Goal: Task Accomplishment & Management: Manage account settings

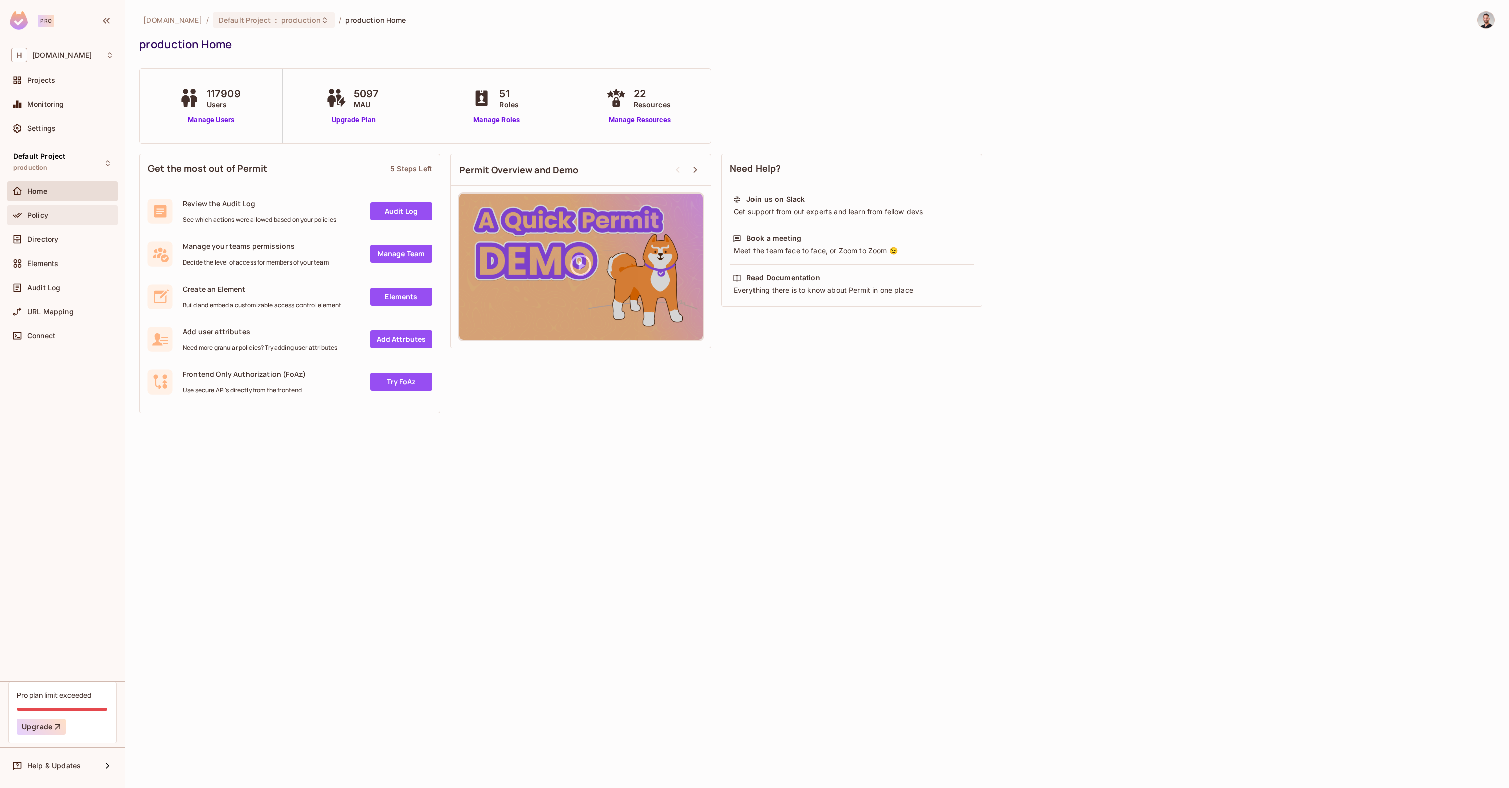
click at [46, 217] on span "Policy" at bounding box center [37, 215] width 21 height 8
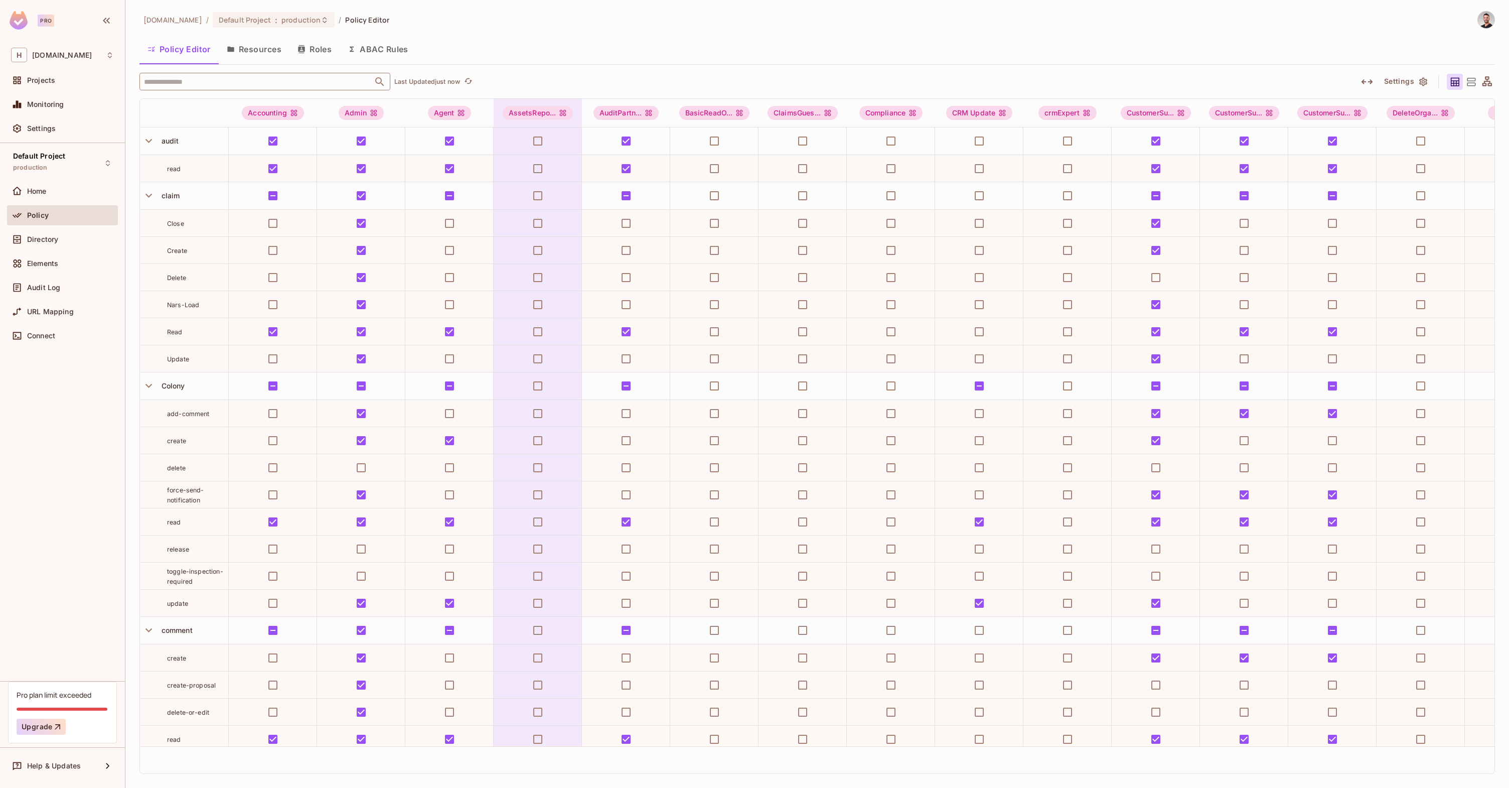
click at [273, 80] on input "text" at bounding box center [255, 82] width 229 height 18
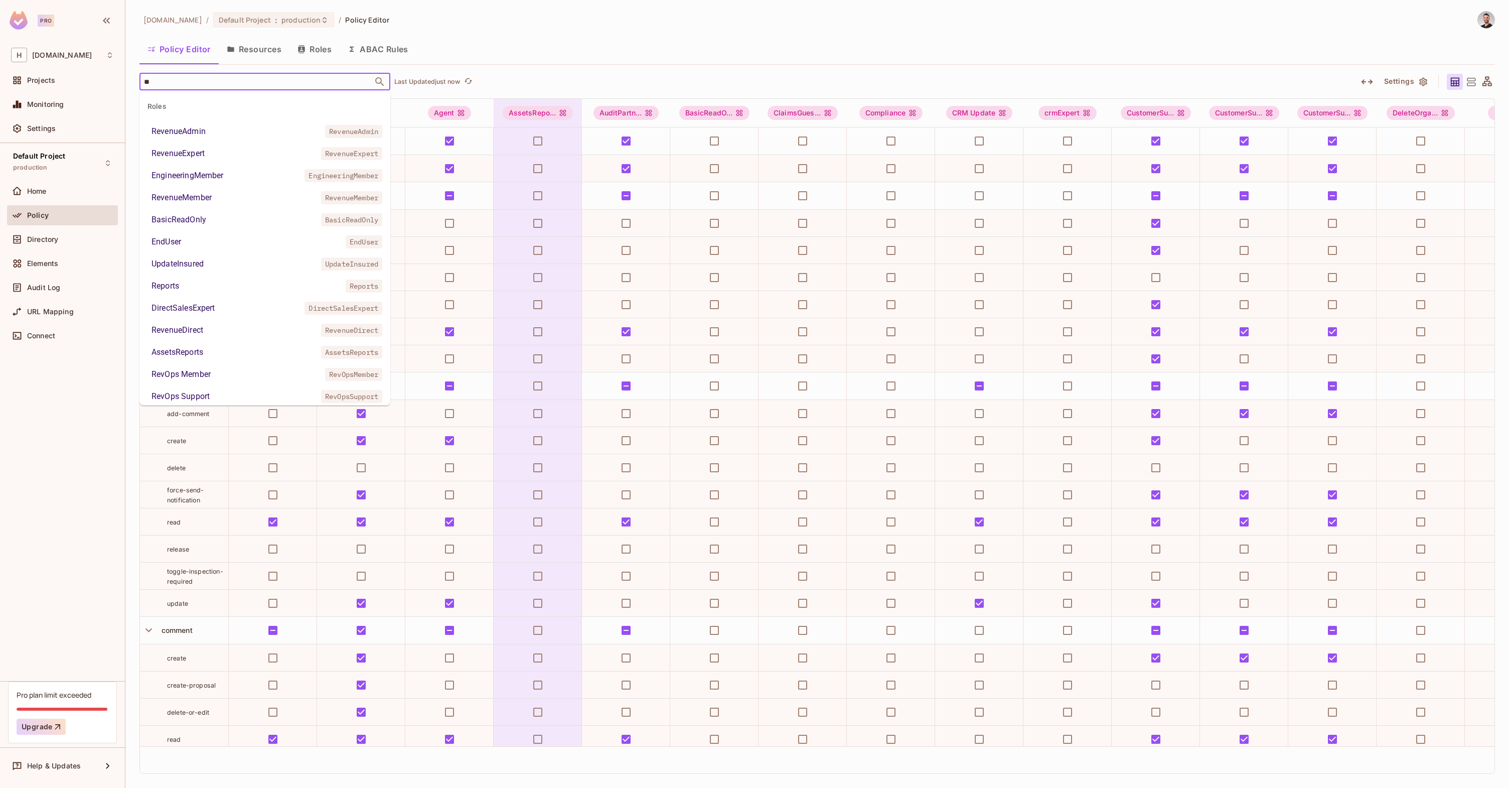
type input "***"
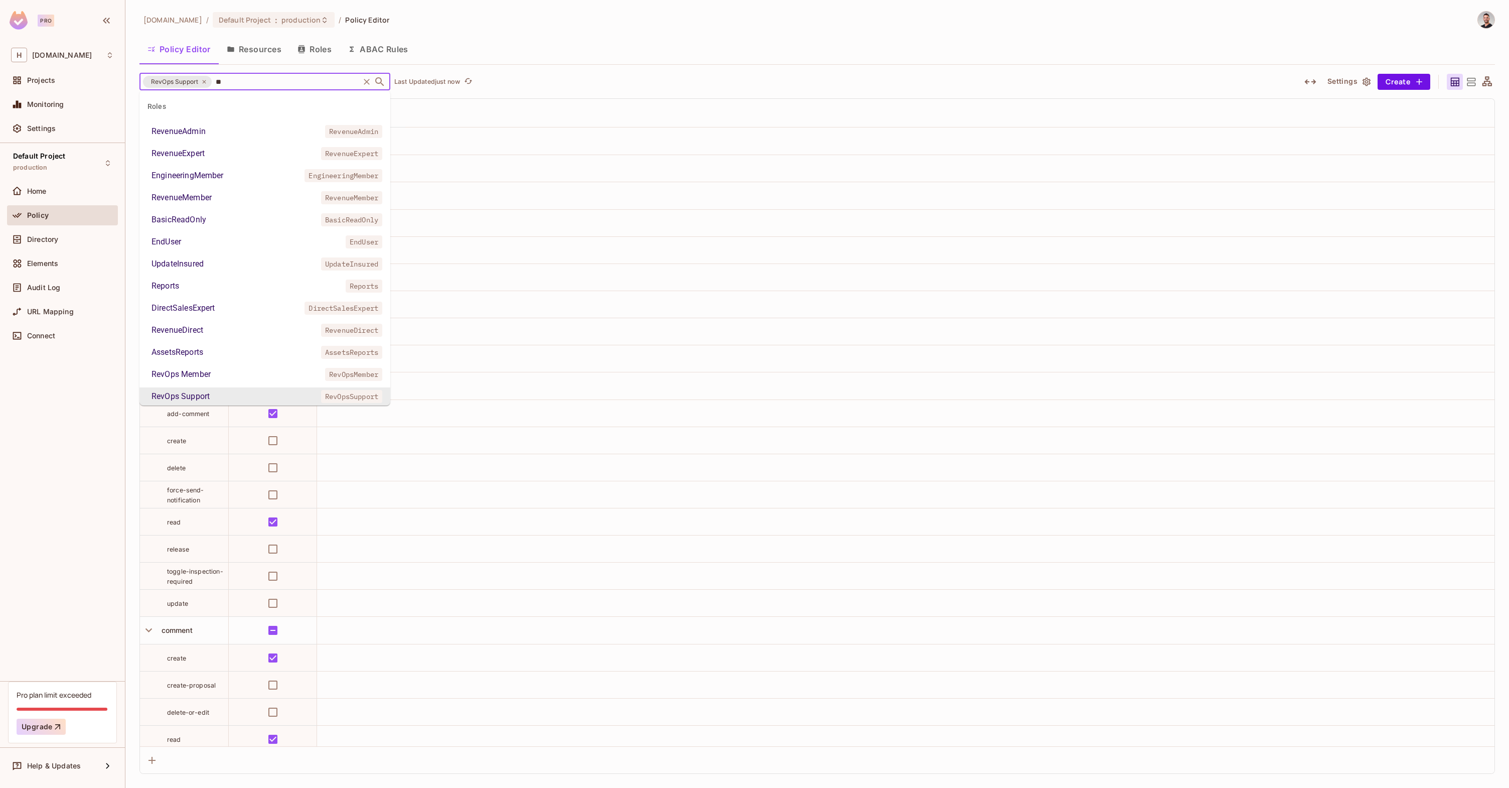
type input "***"
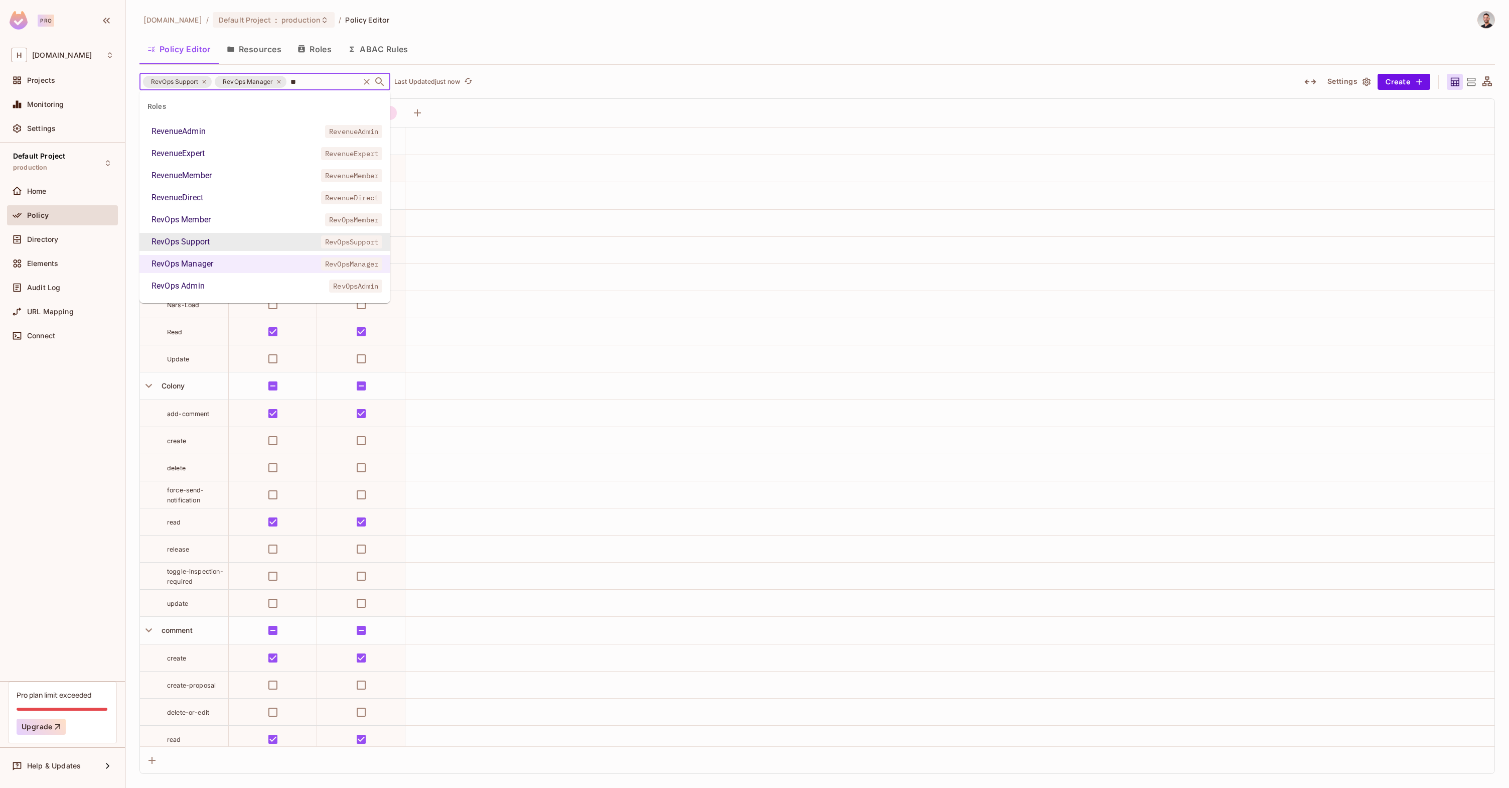
type input "***"
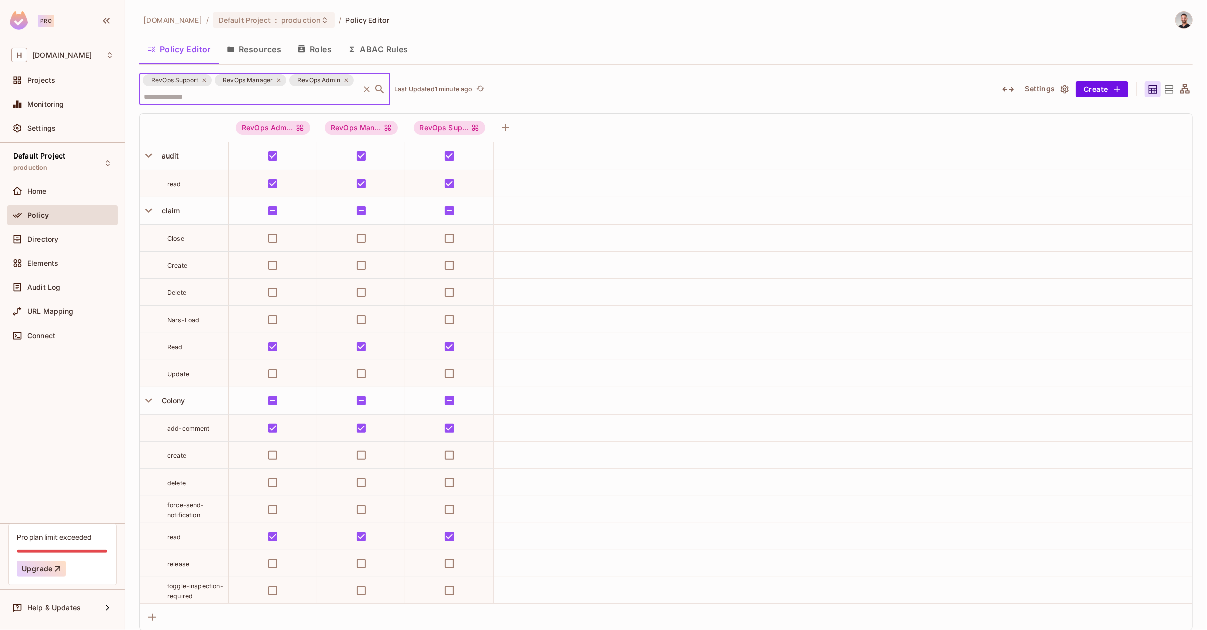
scroll to position [10, 0]
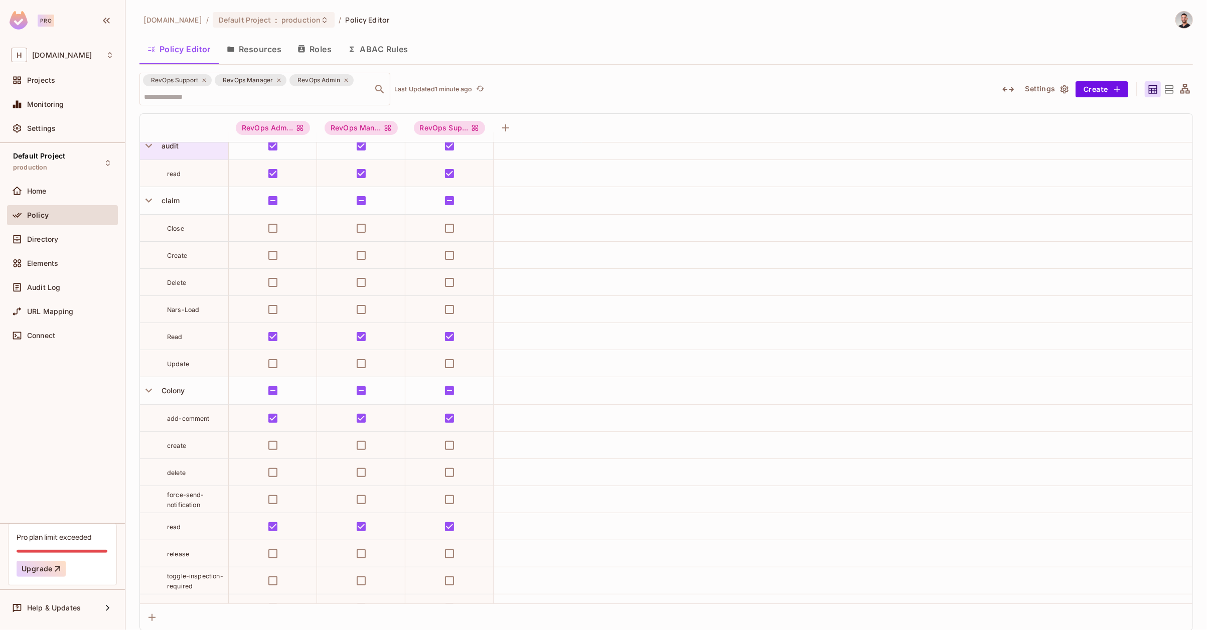
click at [148, 154] on div "audit" at bounding box center [184, 145] width 88 height 27
click at [207, 110] on div at bounding box center [603, 315] width 1207 height 630
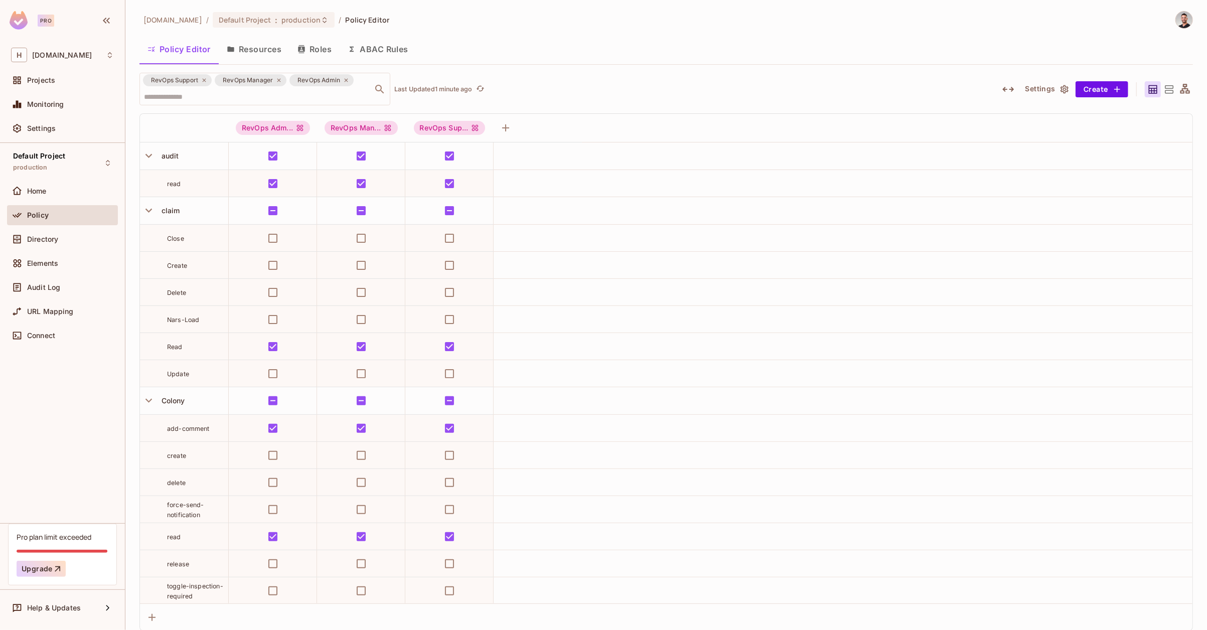
scroll to position [0, 0]
click at [149, 157] on icon "button" at bounding box center [149, 156] width 14 height 14
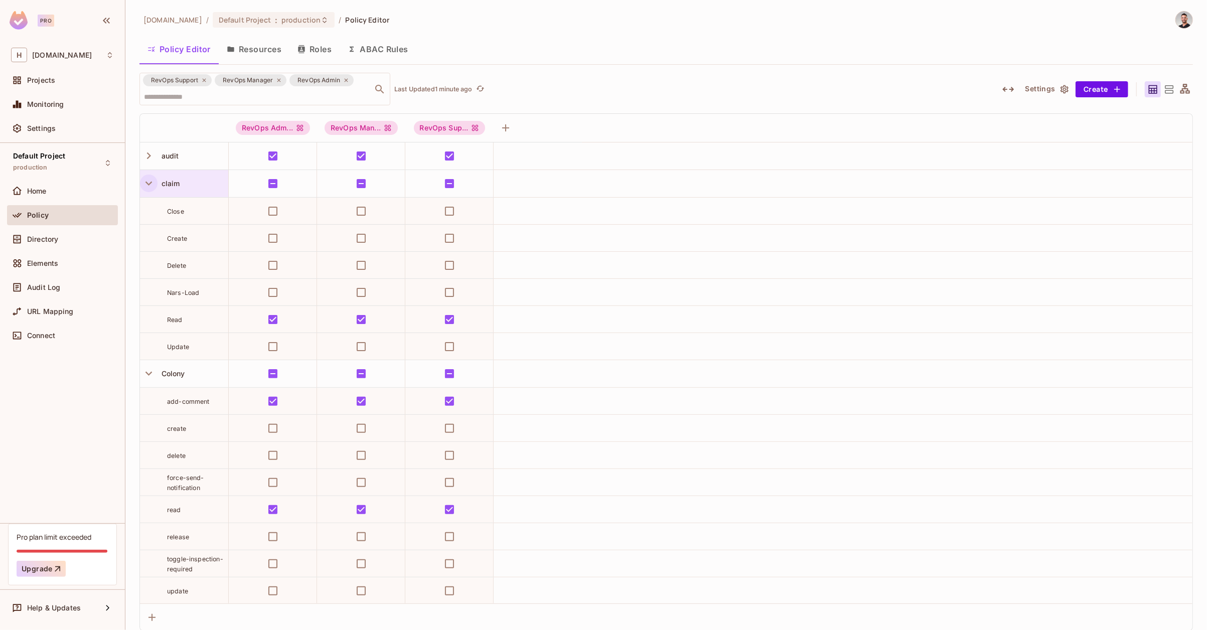
click at [149, 184] on icon "button" at bounding box center [148, 184] width 7 height 4
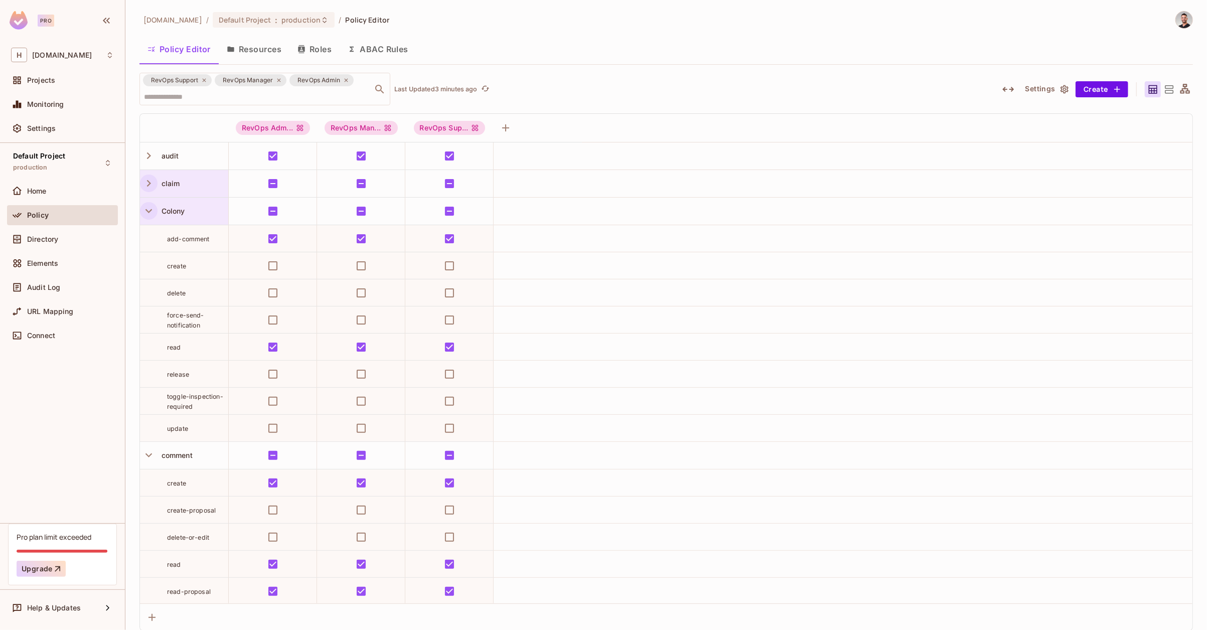
click at [147, 211] on icon "button" at bounding box center [149, 211] width 14 height 14
drag, startPoint x: 213, startPoint y: 291, endPoint x: 158, endPoint y: 291, distance: 55.7
click at [158, 291] on div "create-proposal" at bounding box center [184, 293] width 88 height 10
drag, startPoint x: 211, startPoint y: 318, endPoint x: 173, endPoint y: 318, distance: 38.1
click at [173, 318] on div "delete-or-edit" at bounding box center [197, 321] width 61 height 10
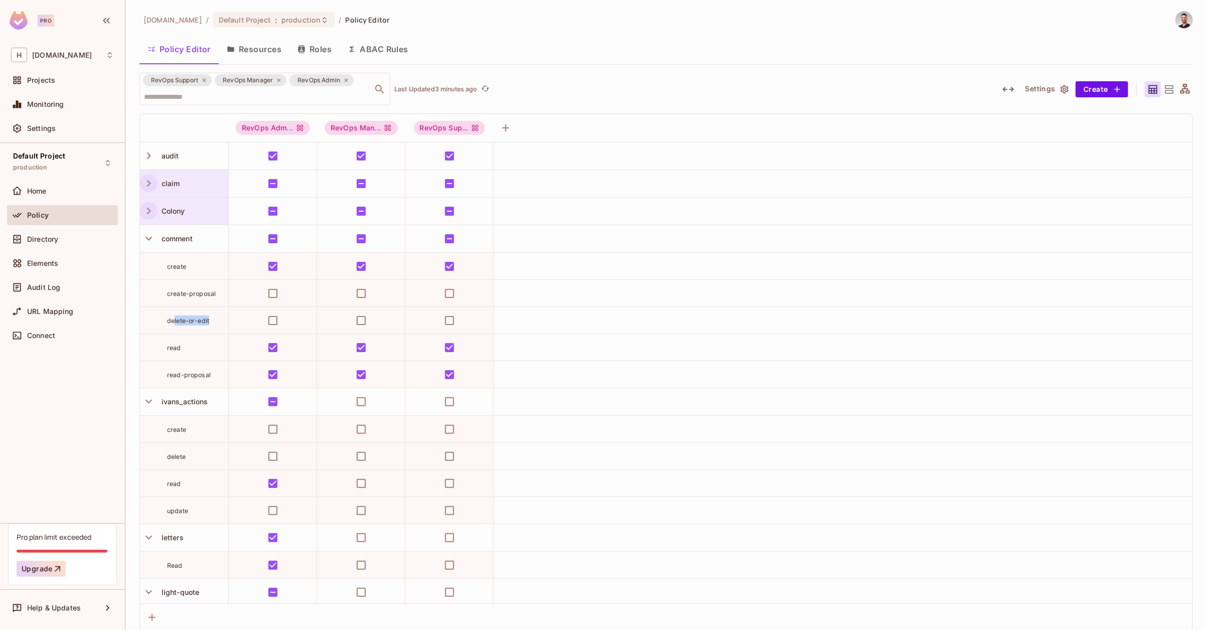
click at [173, 318] on span "delete-or-edit" at bounding box center [188, 321] width 42 height 8
drag, startPoint x: 205, startPoint y: 321, endPoint x: 163, endPoint y: 324, distance: 42.7
click at [163, 324] on div "delete-or-edit" at bounding box center [184, 321] width 88 height 10
click at [207, 322] on span "delete-or-edit" at bounding box center [188, 321] width 42 height 8
drag, startPoint x: 213, startPoint y: 319, endPoint x: 165, endPoint y: 320, distance: 48.2
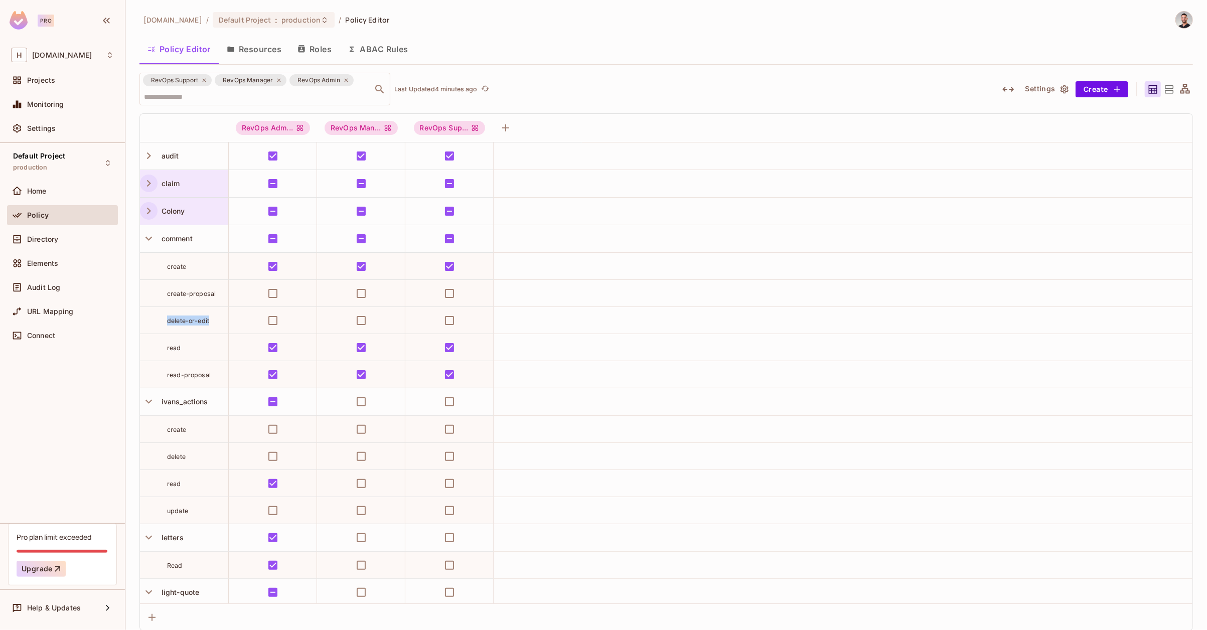
click at [165, 320] on div "delete-or-edit" at bounding box center [184, 321] width 88 height 10
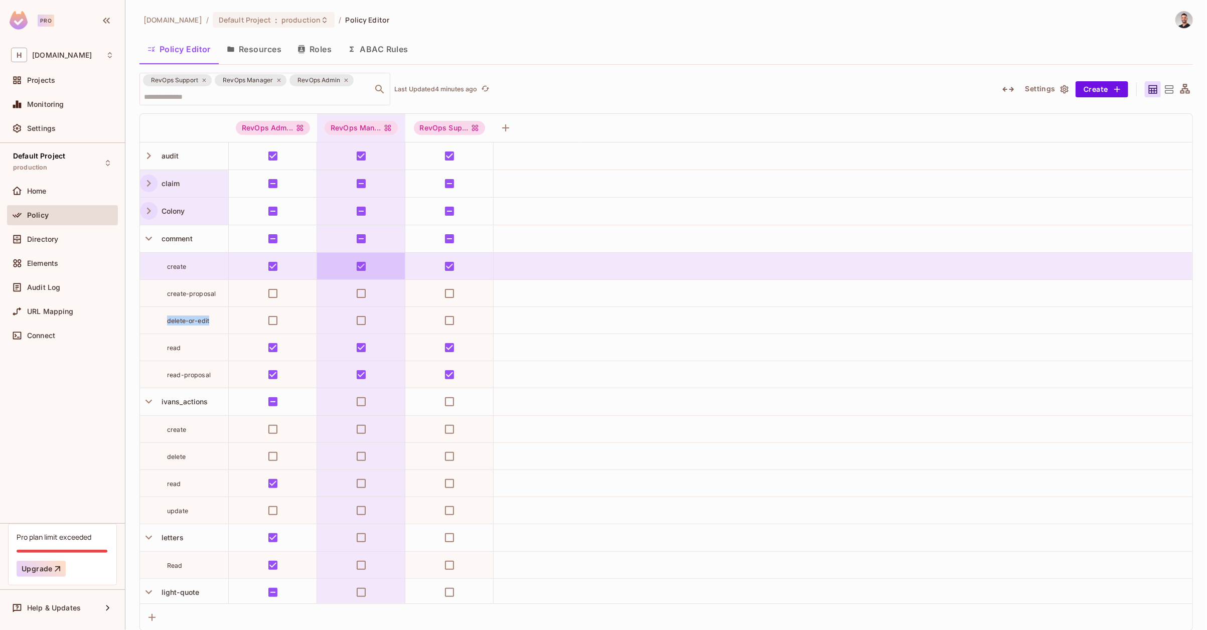
copy span "delete-or-edit"
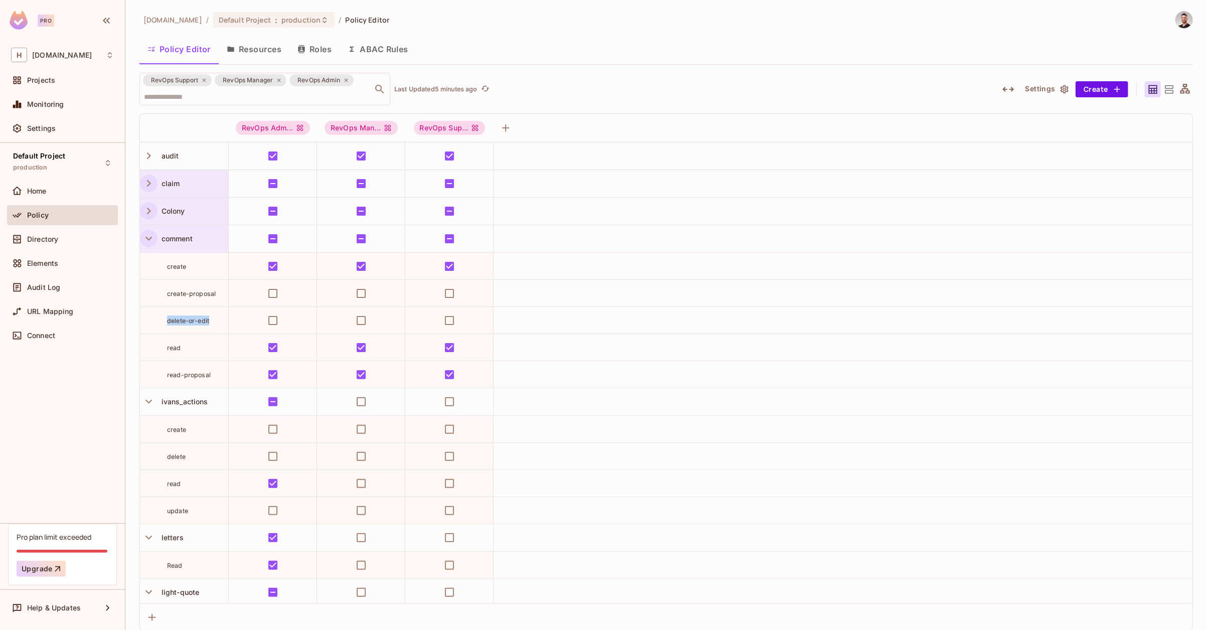
click at [145, 237] on icon "button" at bounding box center [149, 239] width 14 height 14
click at [145, 263] on icon "button" at bounding box center [149, 266] width 14 height 14
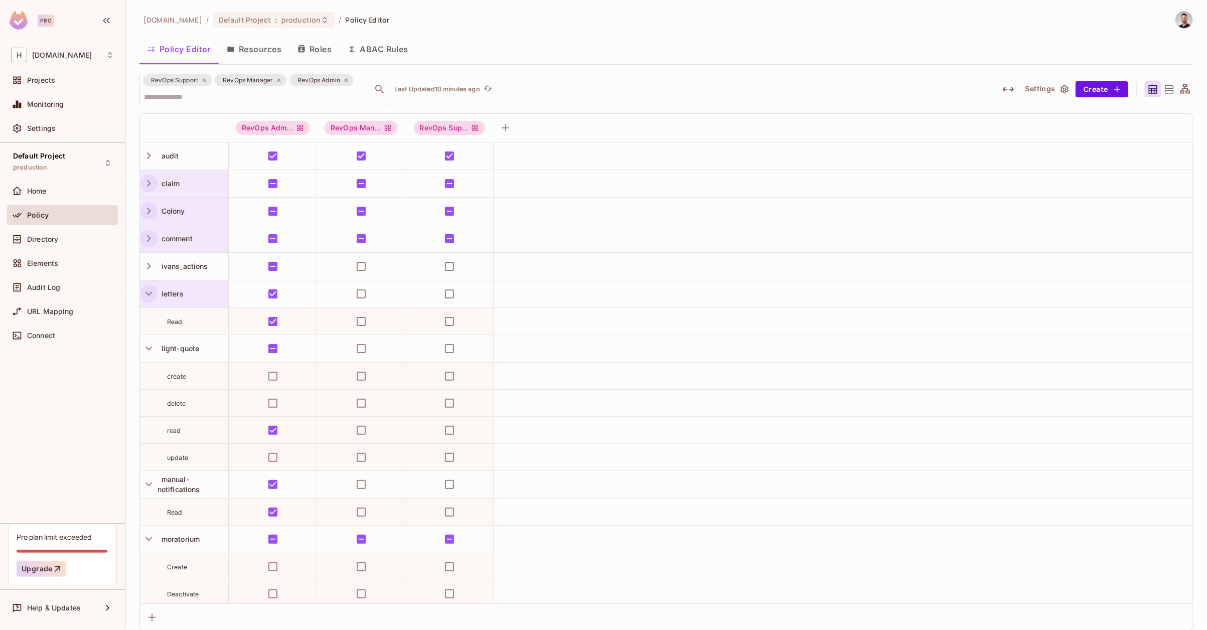
click at [150, 296] on icon "button" at bounding box center [149, 294] width 14 height 14
click at [151, 318] on icon "button" at bounding box center [149, 322] width 14 height 14
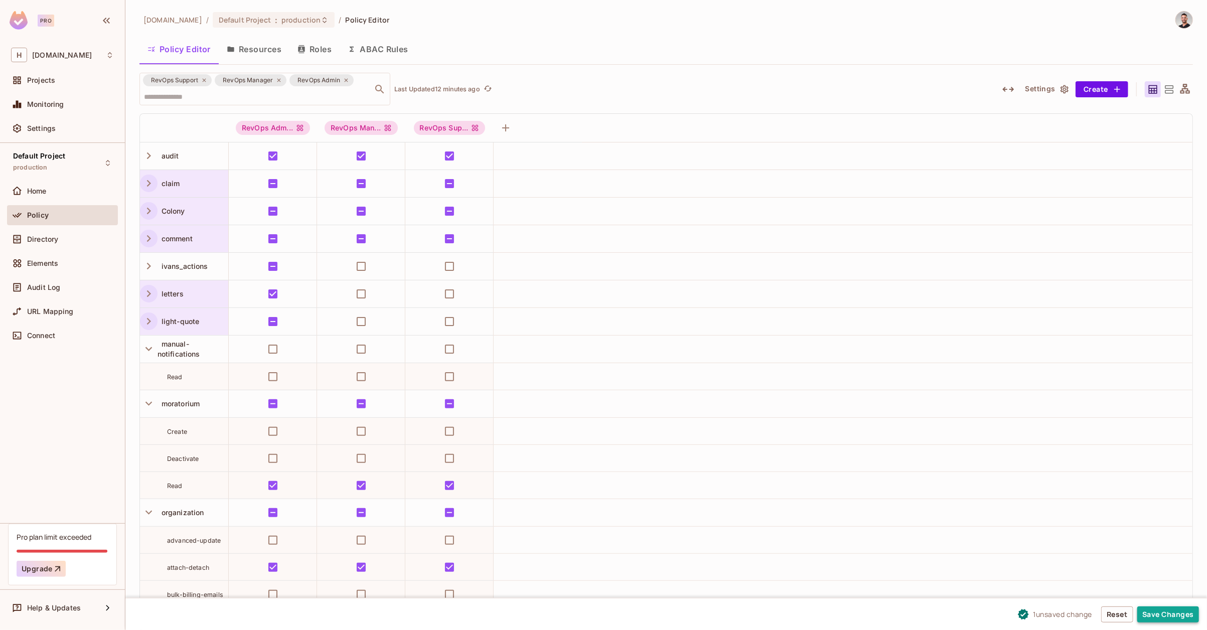
click at [1161, 619] on button "Save Changes" at bounding box center [1168, 615] width 62 height 16
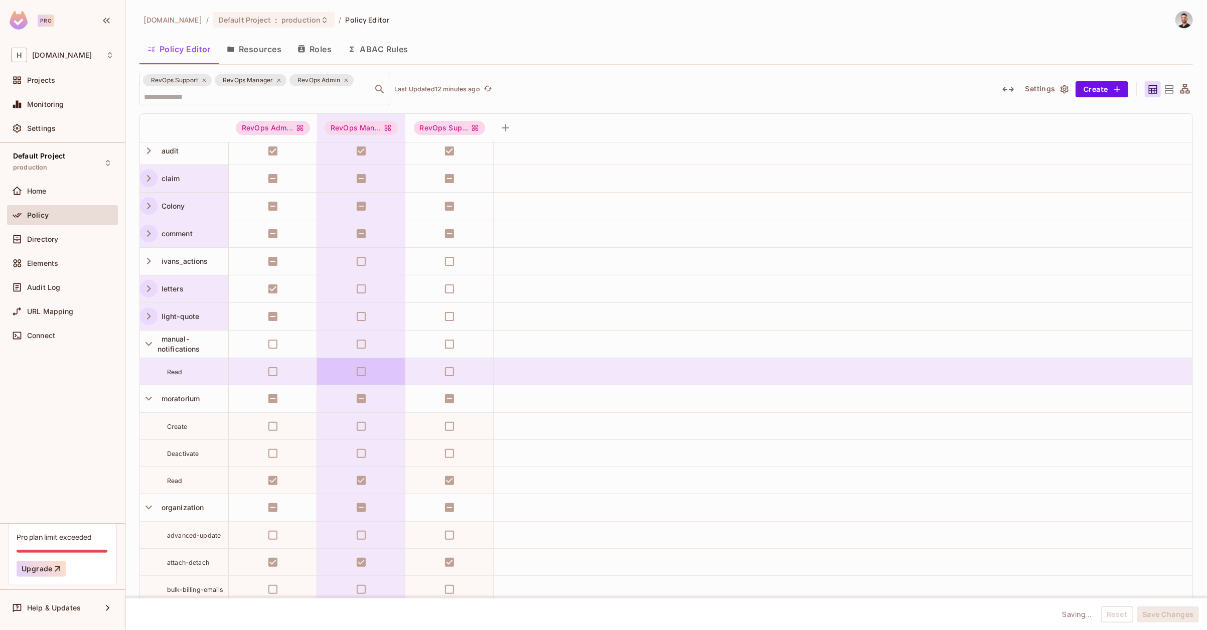
scroll to position [16, 0]
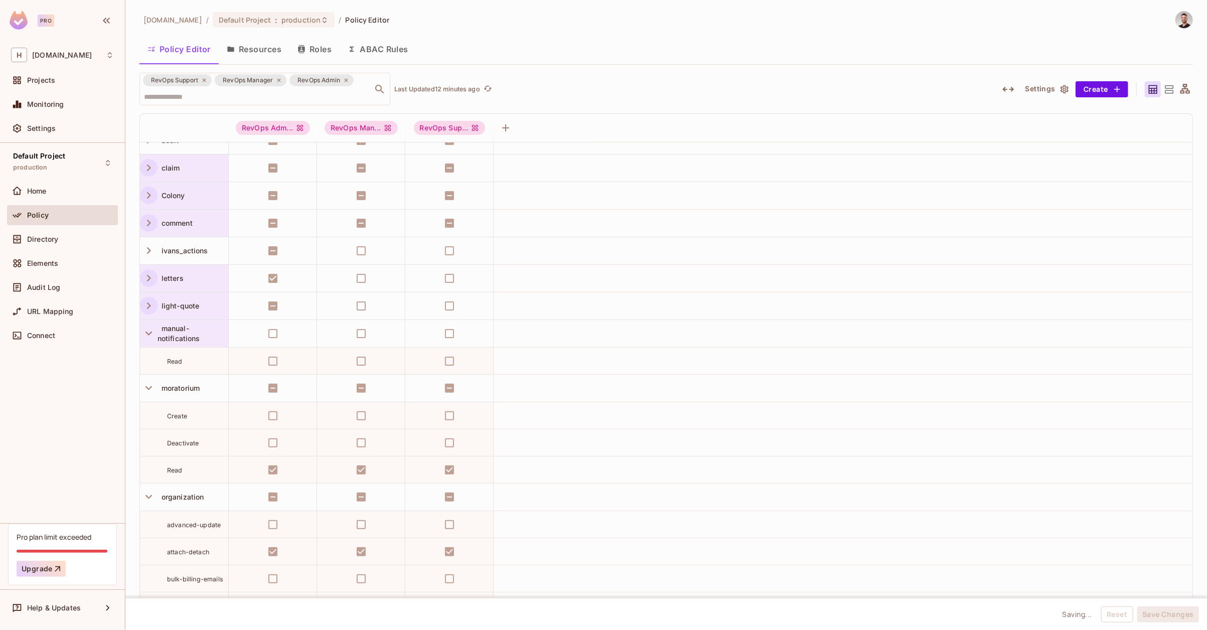
click at [147, 331] on icon "button" at bounding box center [149, 334] width 14 height 14
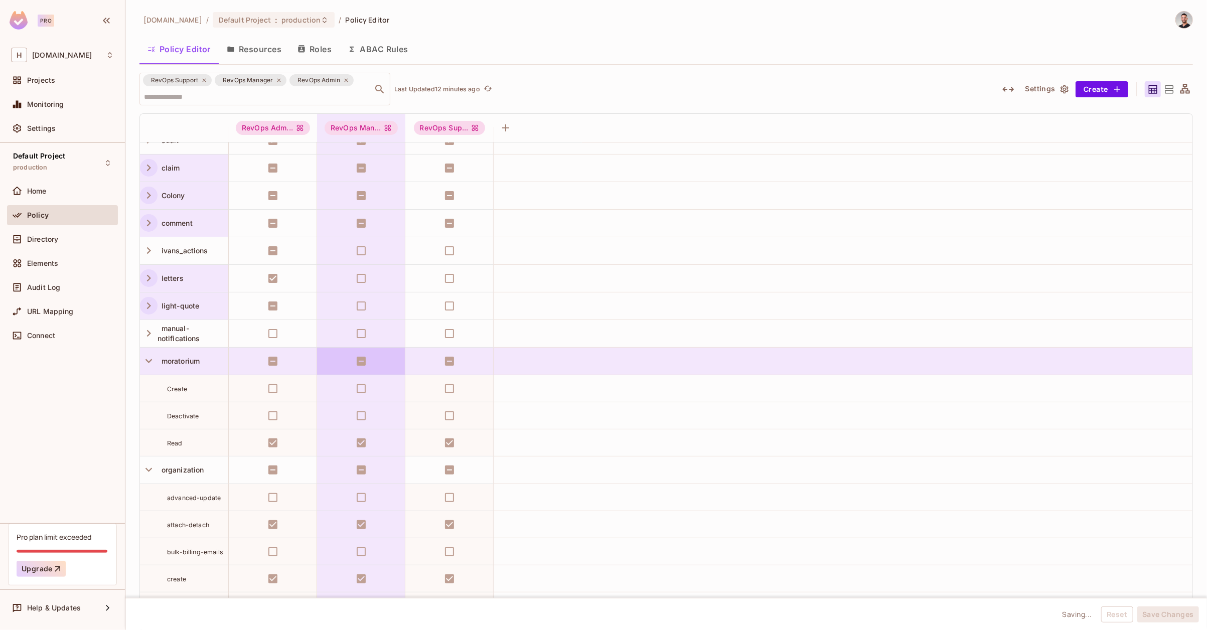
scroll to position [100, 0]
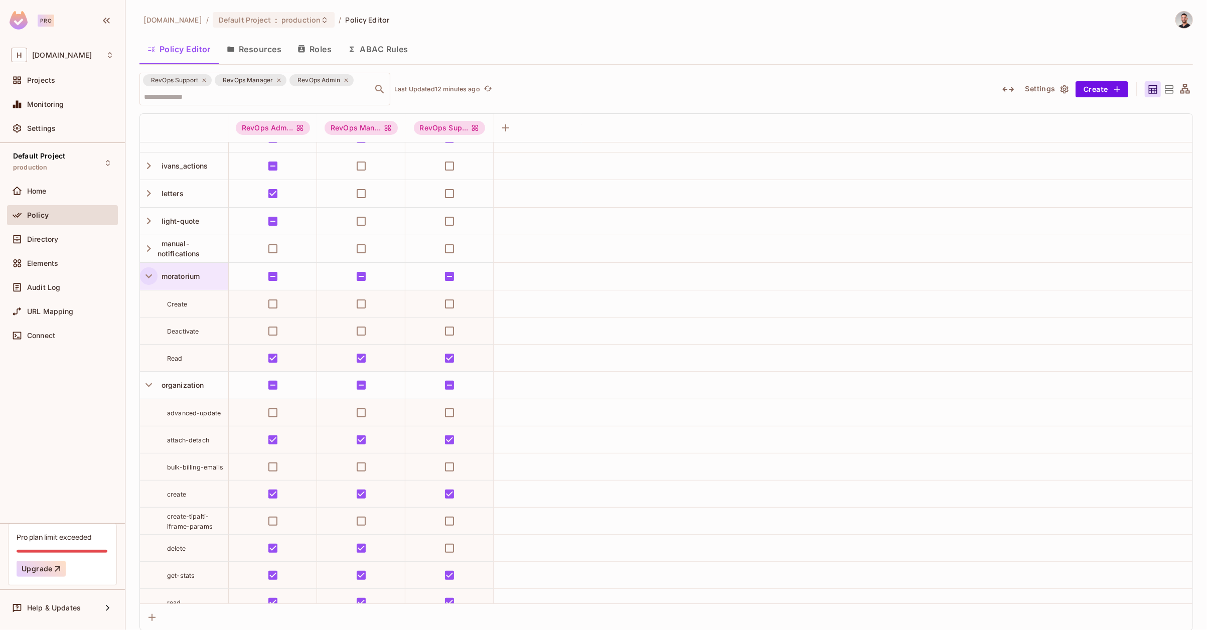
click at [154, 276] on icon "button" at bounding box center [149, 276] width 14 height 14
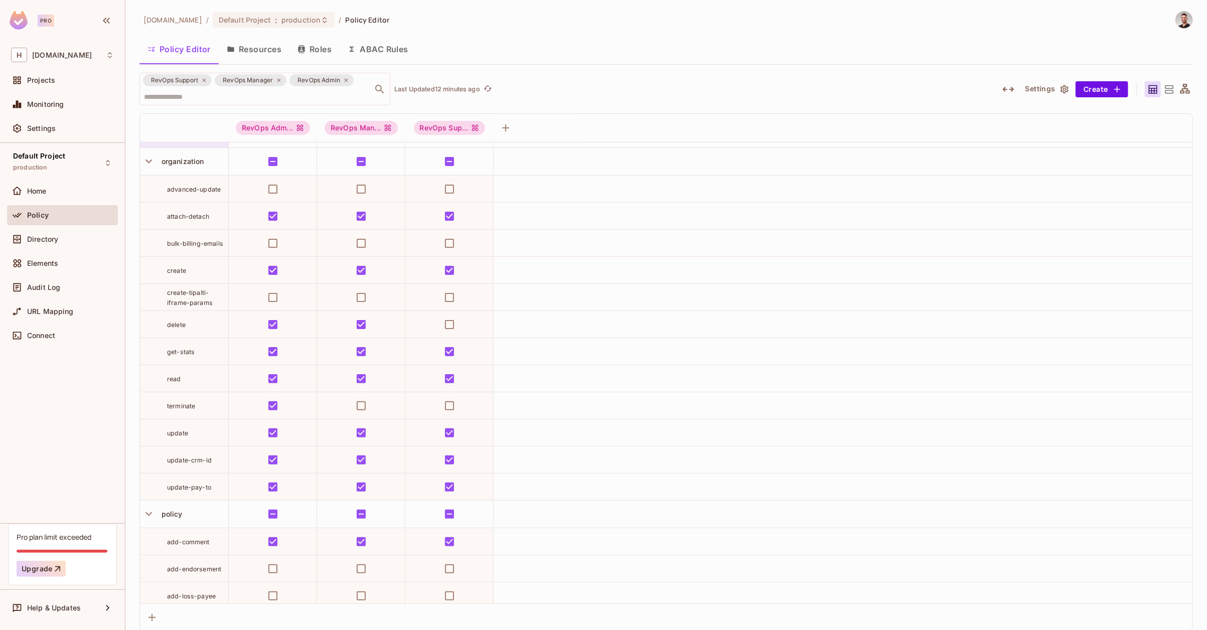
scroll to position [248, 0]
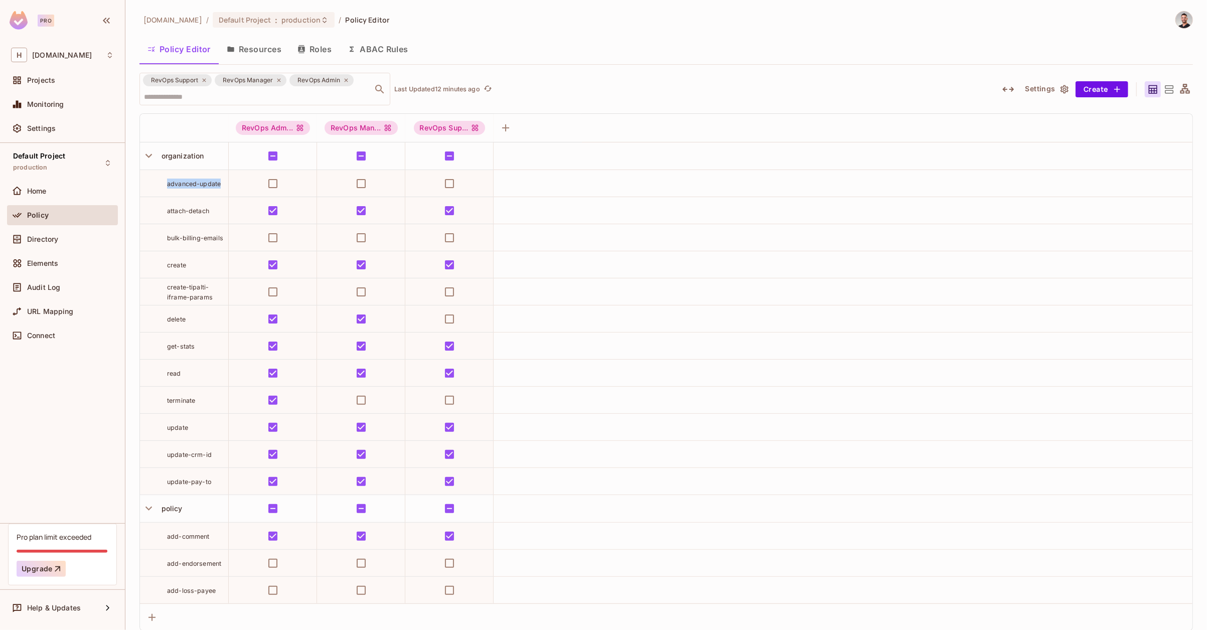
drag, startPoint x: 219, startPoint y: 185, endPoint x: 164, endPoint y: 187, distance: 55.2
click at [164, 187] on div "advanced-update" at bounding box center [184, 184] width 88 height 10
drag, startPoint x: 216, startPoint y: 210, endPoint x: 150, endPoint y: 212, distance: 66.2
click at [151, 212] on div "attach-detach" at bounding box center [184, 211] width 88 height 10
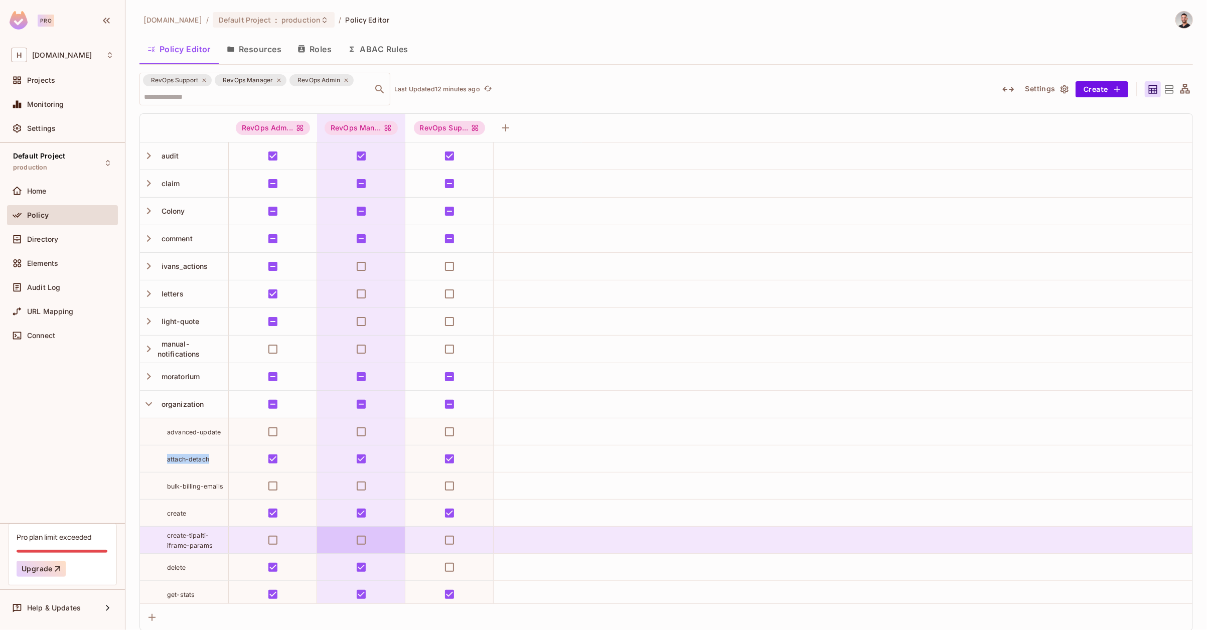
scroll to position [248, 0]
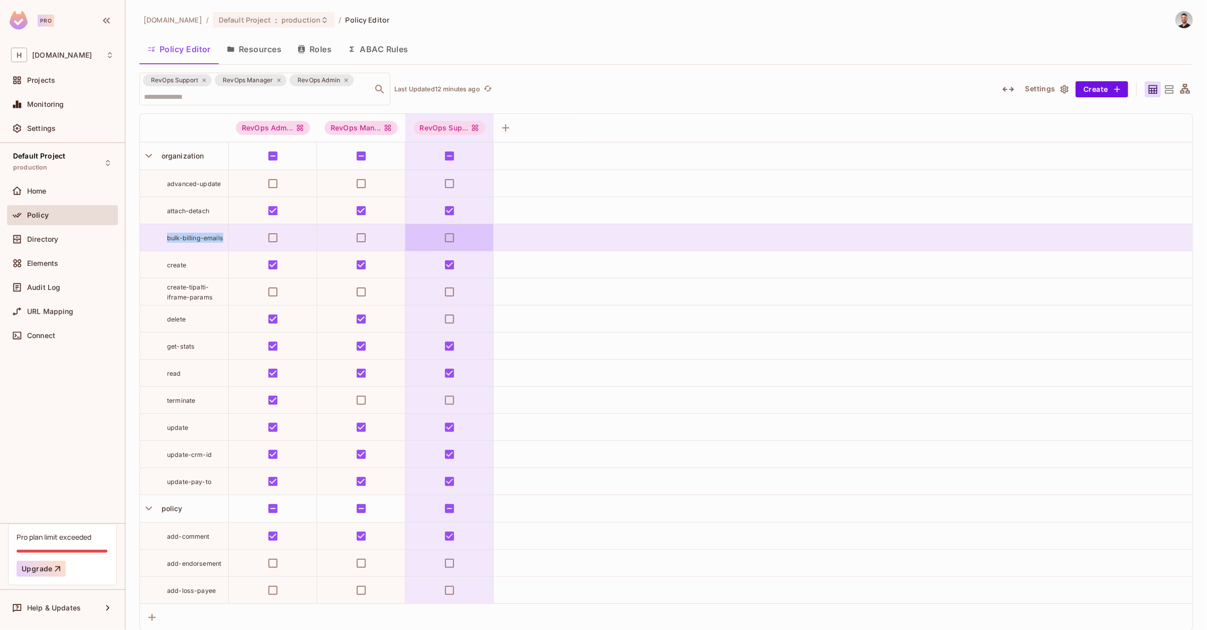
drag, startPoint x: 160, startPoint y: 237, endPoint x: 472, endPoint y: 235, distance: 312.1
click at [472, 235] on tr "bulk-billing-emails" at bounding box center [666, 237] width 1053 height 27
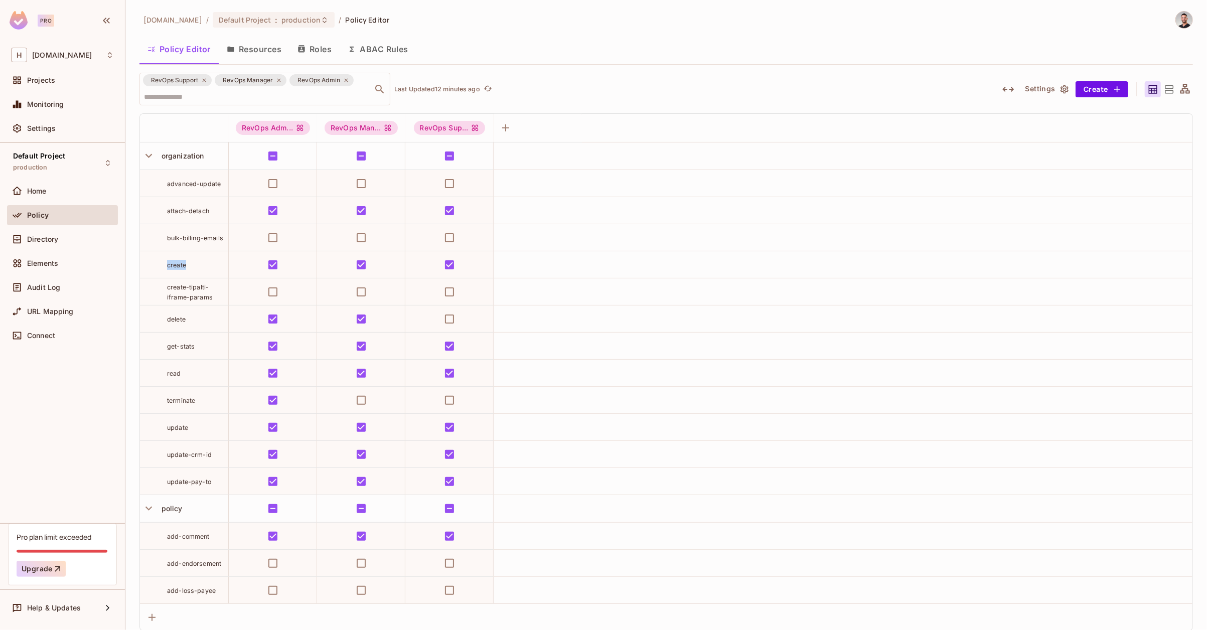
drag, startPoint x: 166, startPoint y: 257, endPoint x: 205, endPoint y: 263, distance: 39.6
click at [204, 263] on td "create" at bounding box center [184, 264] width 89 height 27
drag, startPoint x: 162, startPoint y: 289, endPoint x: 211, endPoint y: 298, distance: 49.9
click at [211, 298] on div "create-tipalti-iframe-params" at bounding box center [184, 292] width 88 height 20
drag, startPoint x: 197, startPoint y: 315, endPoint x: 165, endPoint y: 314, distance: 32.1
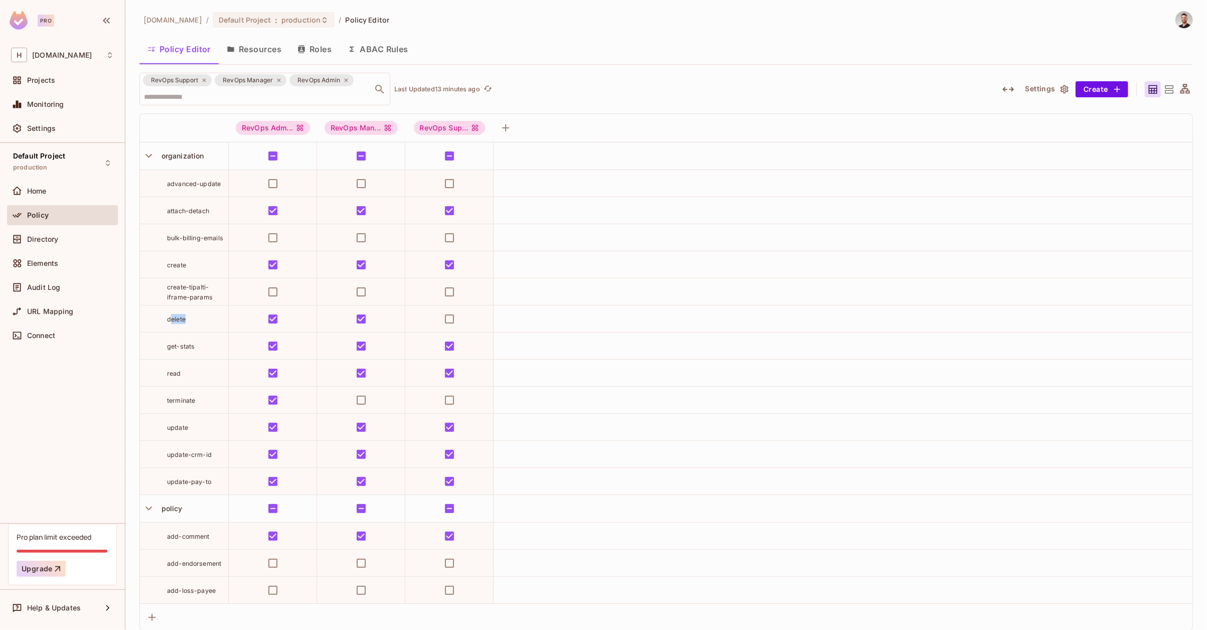
click at [166, 314] on div "delete" at bounding box center [184, 319] width 88 height 10
drag, startPoint x: 211, startPoint y: 295, endPoint x: 174, endPoint y: 287, distance: 38.3
click at [174, 287] on div "create-tipalti-iframe-params" at bounding box center [197, 292] width 61 height 20
drag, startPoint x: 197, startPoint y: 319, endPoint x: 163, endPoint y: 319, distance: 34.1
click at [164, 319] on div "delete" at bounding box center [184, 319] width 88 height 10
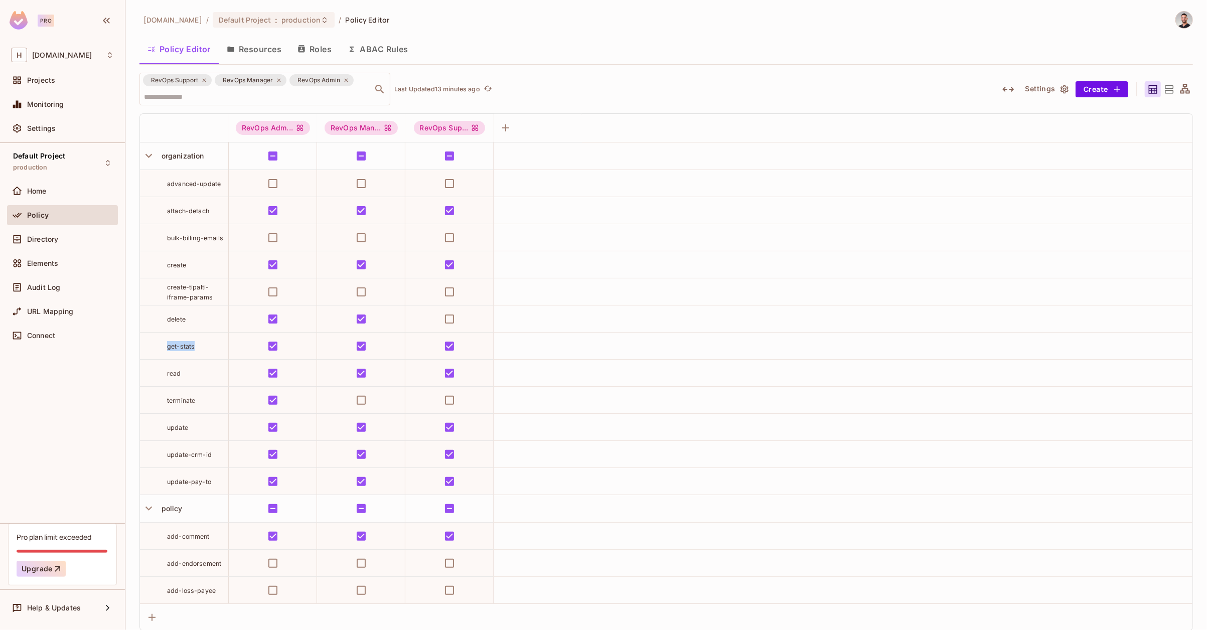
drag, startPoint x: 201, startPoint y: 342, endPoint x: 167, endPoint y: 347, distance: 34.6
click at [168, 347] on div "get-stats" at bounding box center [197, 346] width 61 height 10
drag, startPoint x: 181, startPoint y: 373, endPoint x: 161, endPoint y: 371, distance: 20.7
click at [161, 371] on div "read" at bounding box center [184, 373] width 88 height 10
drag, startPoint x: 191, startPoint y: 350, endPoint x: 162, endPoint y: 349, distance: 29.6
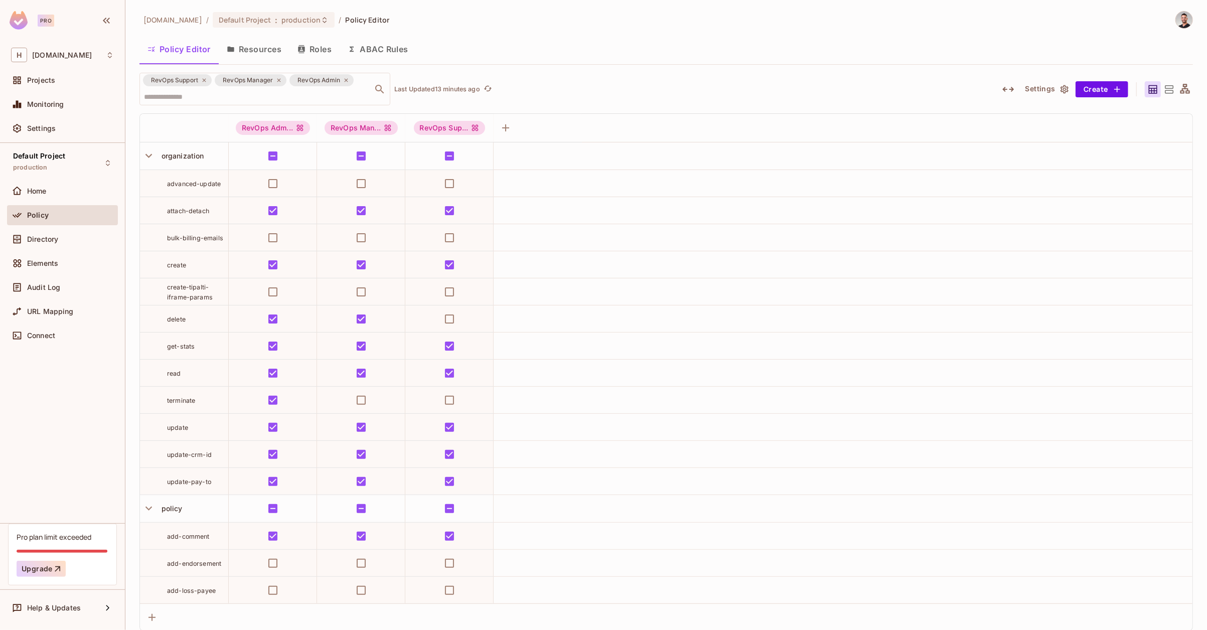
click at [163, 349] on td "get-stats" at bounding box center [184, 346] width 89 height 27
click at [173, 344] on span "get-stats" at bounding box center [181, 347] width 28 height 8
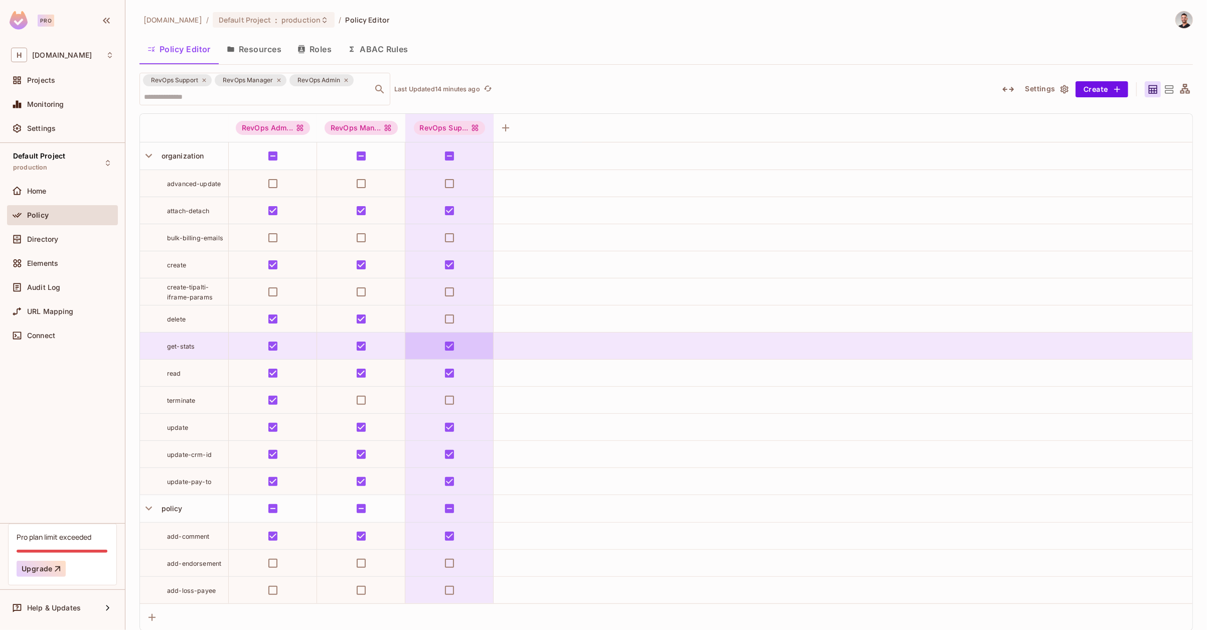
drag, startPoint x: 218, startPoint y: 344, endPoint x: 533, endPoint y: 347, distance: 315.6
click at [531, 347] on tr "get-stats" at bounding box center [666, 346] width 1053 height 27
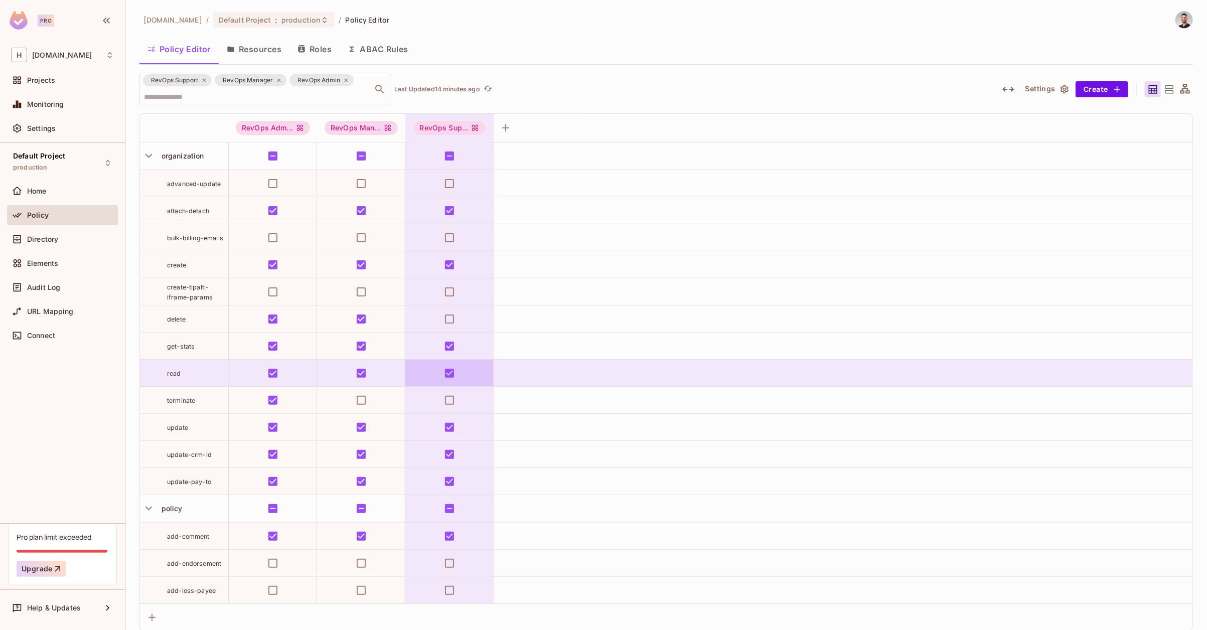
scroll to position [259, 0]
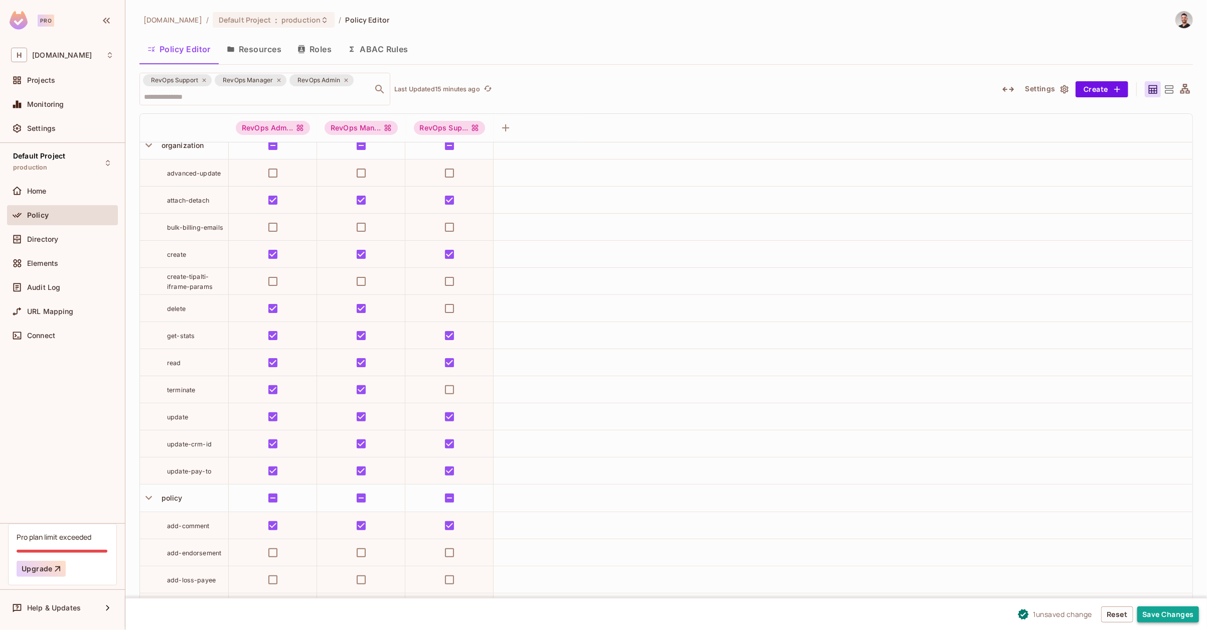
click at [1162, 612] on button "Save Changes" at bounding box center [1168, 615] width 62 height 16
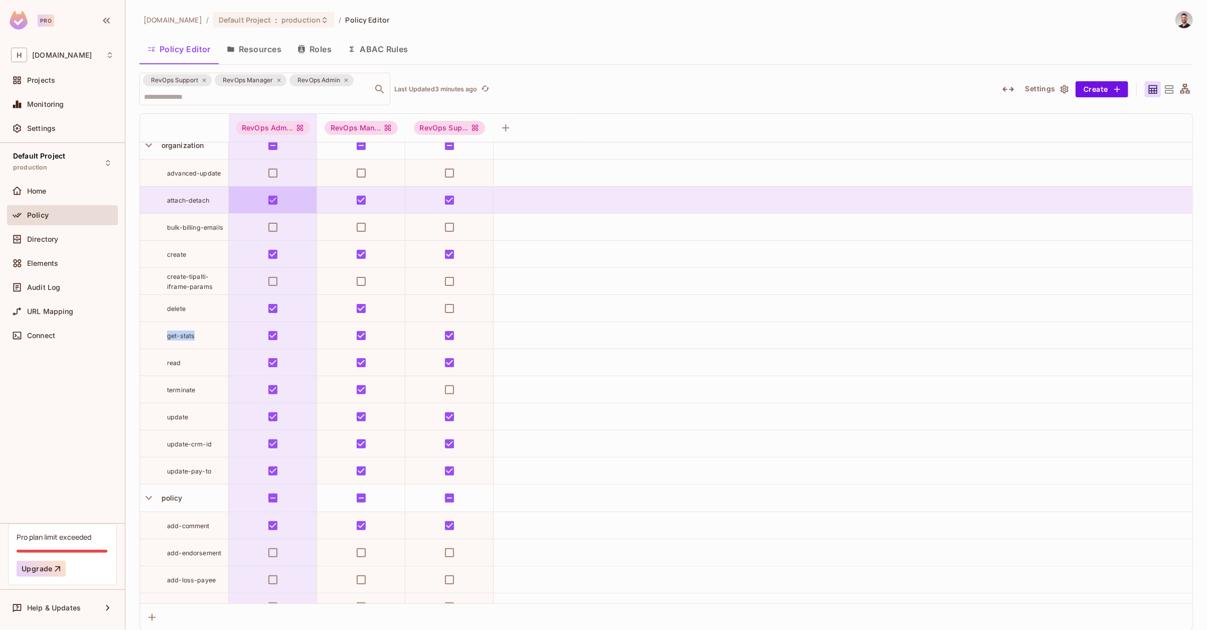
scroll to position [249, 0]
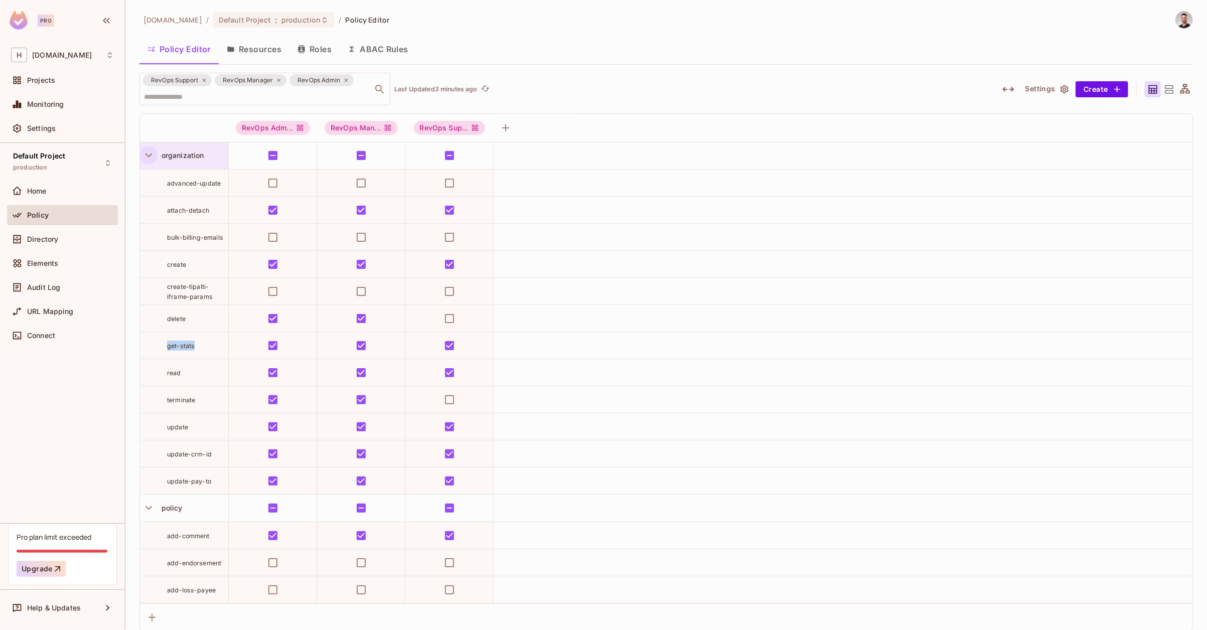
click at [152, 157] on icon "button" at bounding box center [149, 156] width 14 height 14
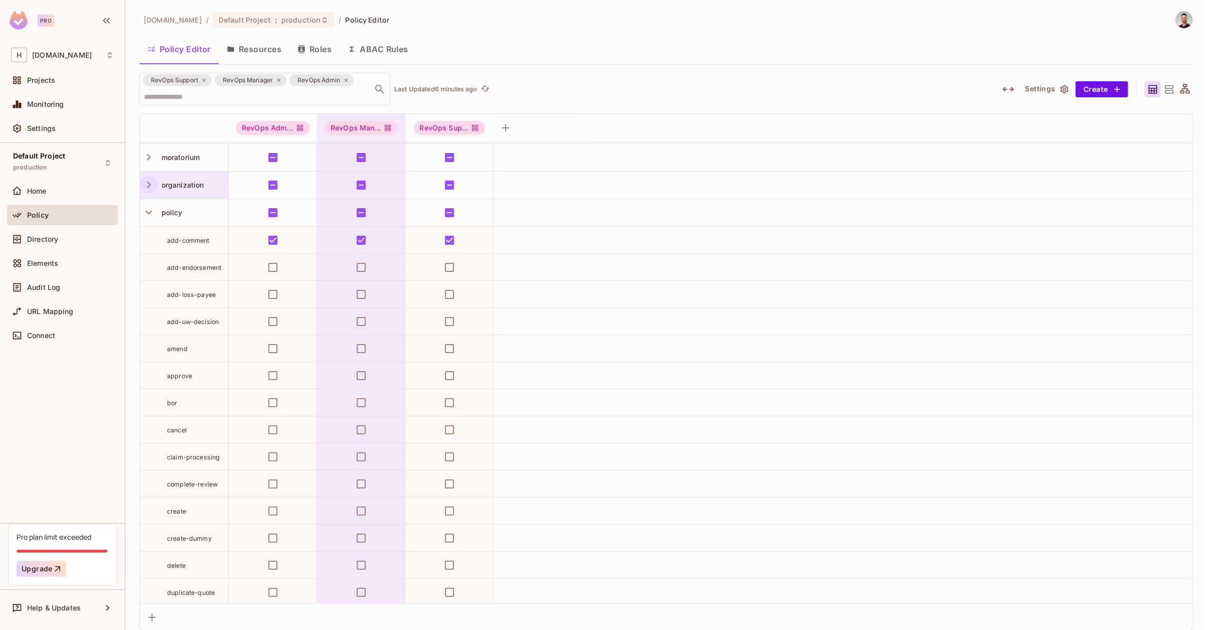
scroll to position [172, 0]
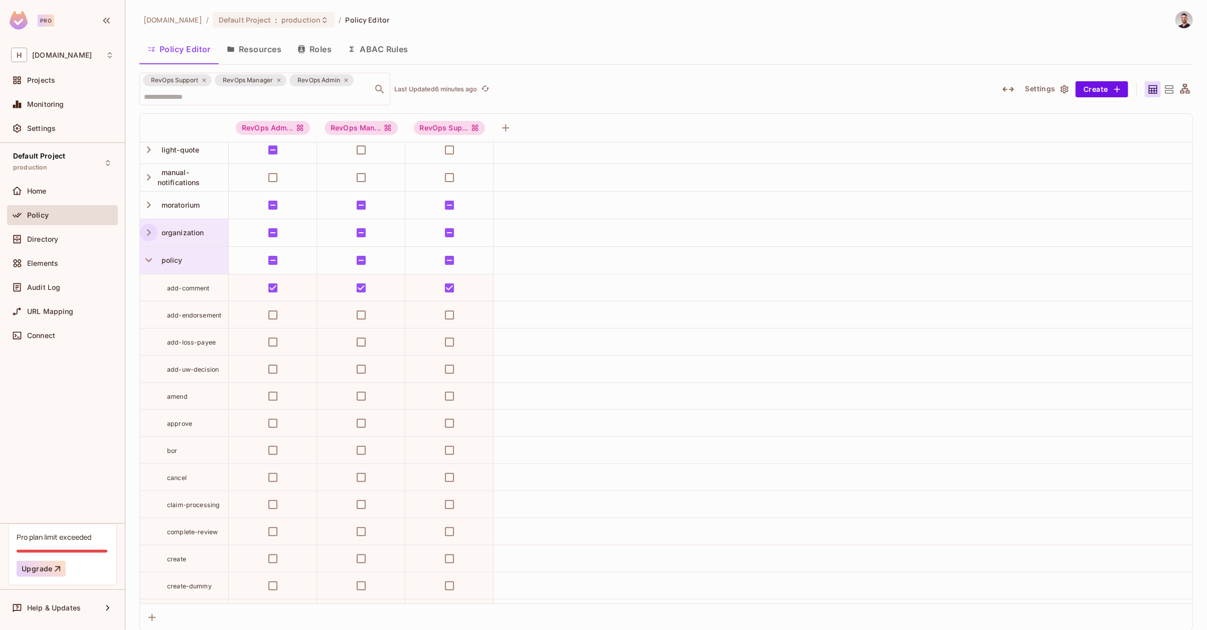
click at [205, 267] on div "policy" at bounding box center [184, 260] width 88 height 27
click at [198, 352] on div "Edit Resource" at bounding box center [191, 348] width 47 height 10
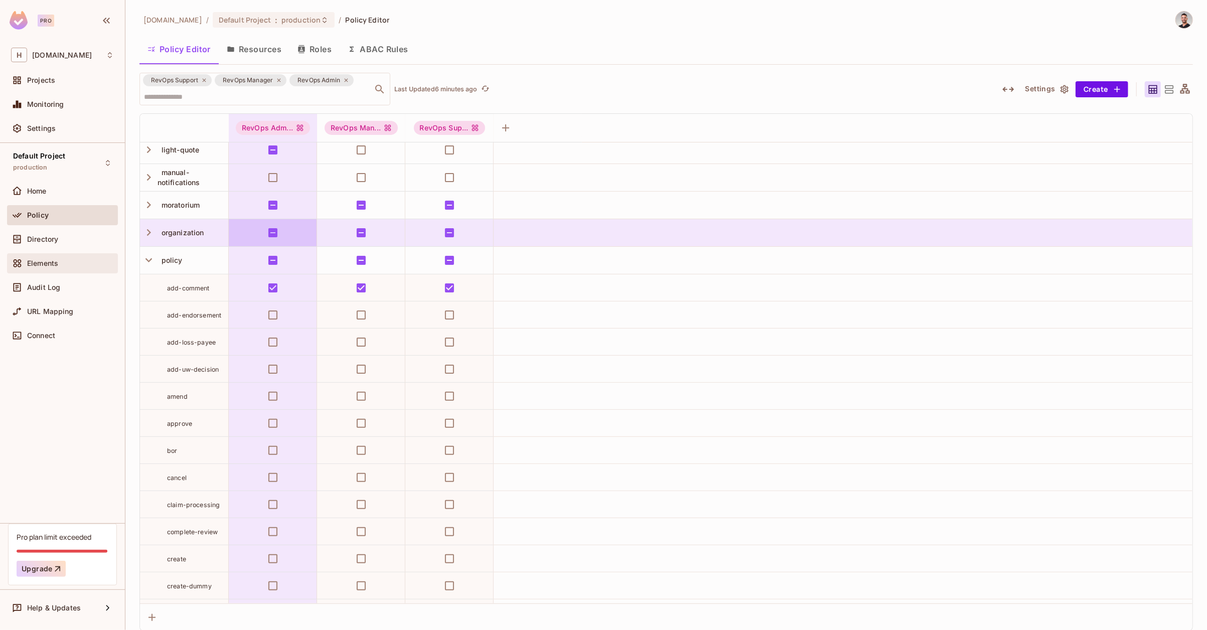
click at [97, 256] on div "Elements" at bounding box center [62, 263] width 111 height 20
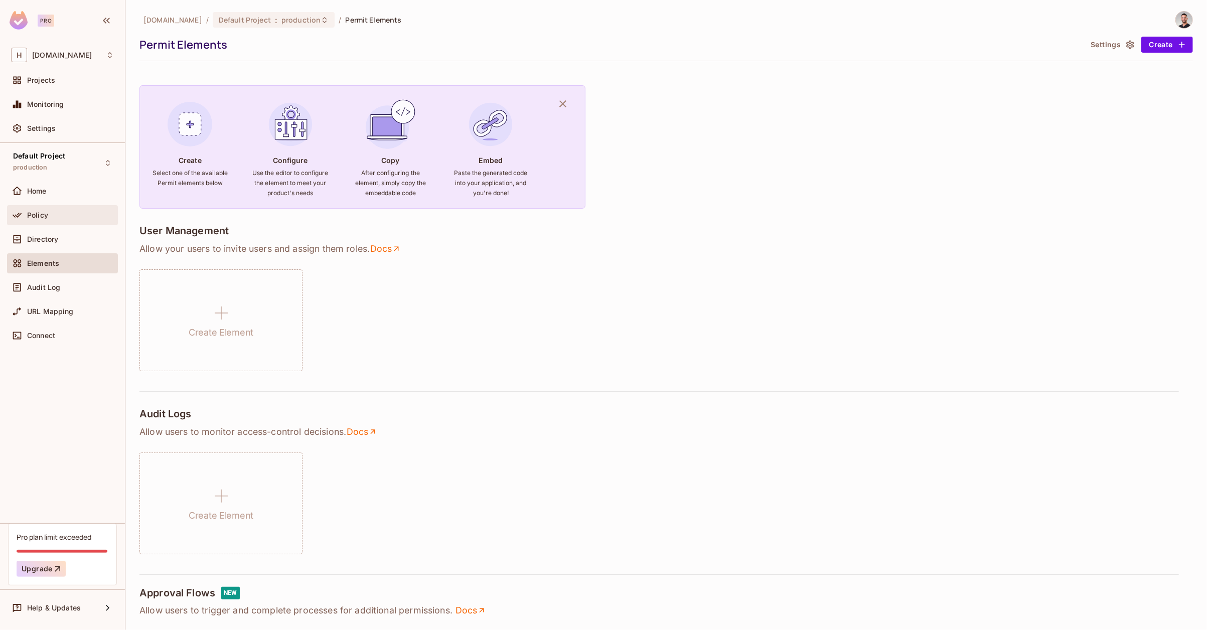
click at [50, 220] on div "Policy" at bounding box center [62, 215] width 103 height 12
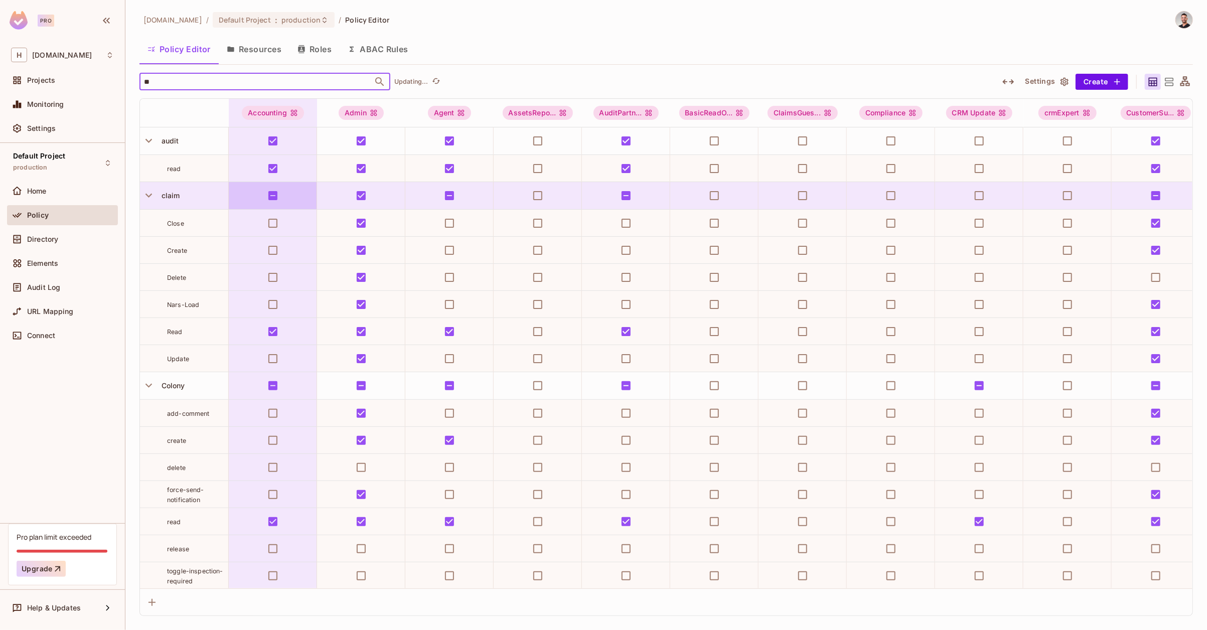
type input "***"
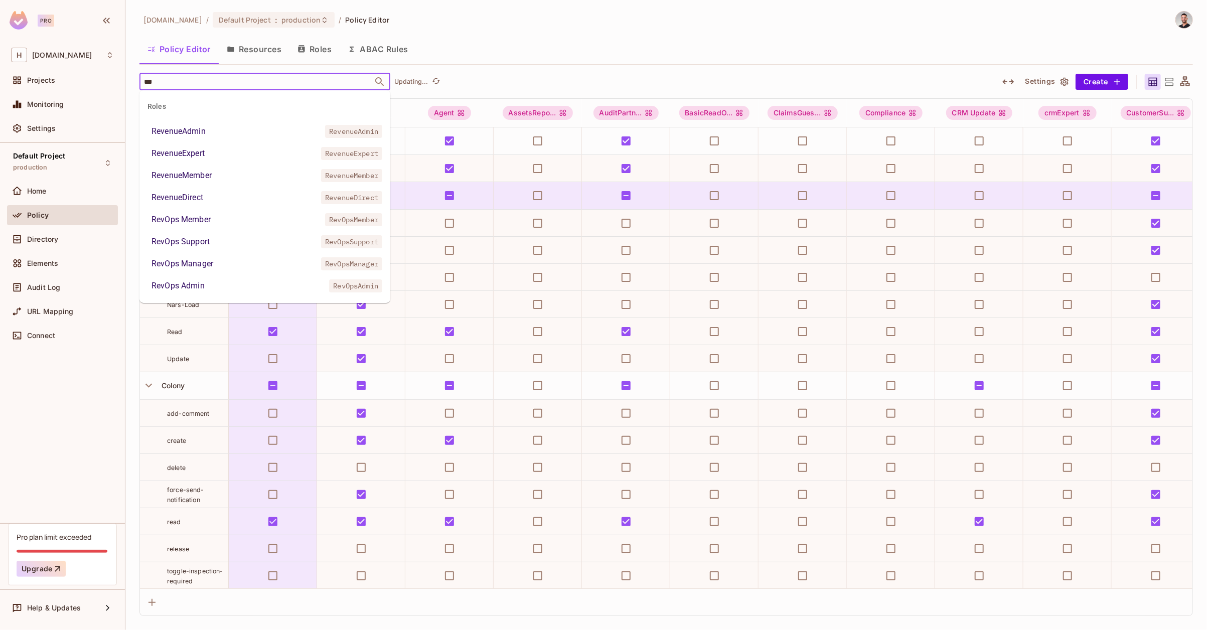
click at [186, 281] on div "RevOps Admin" at bounding box center [178, 286] width 53 height 12
type input "***"
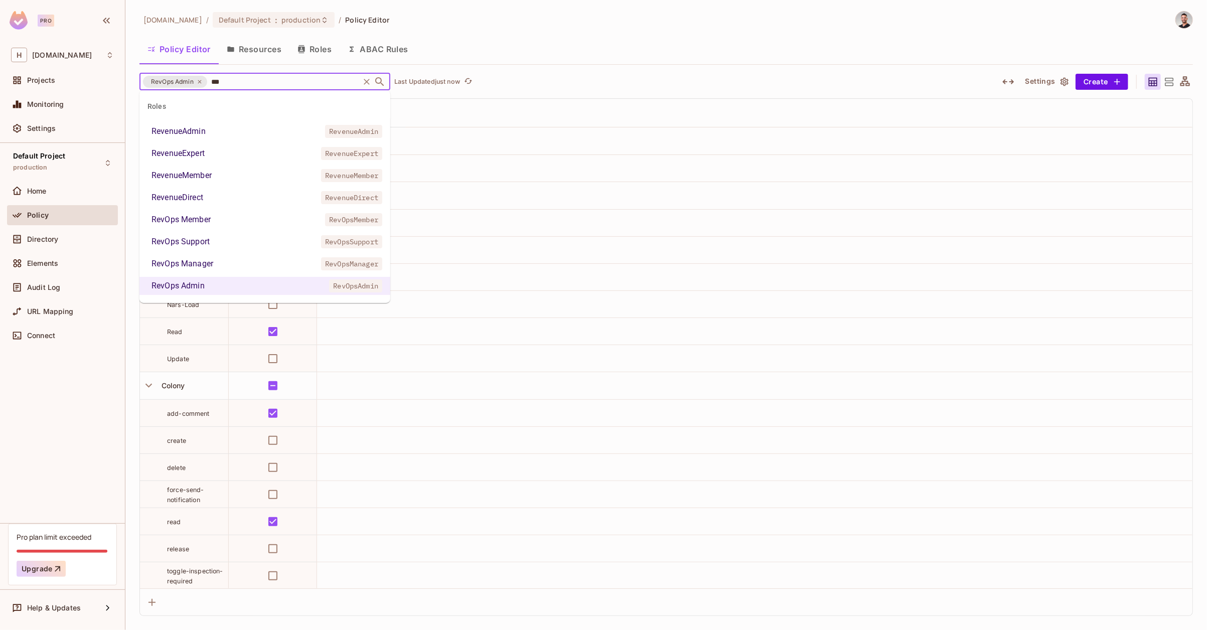
click at [201, 265] on div "RevOps Manager" at bounding box center [183, 264] width 62 height 12
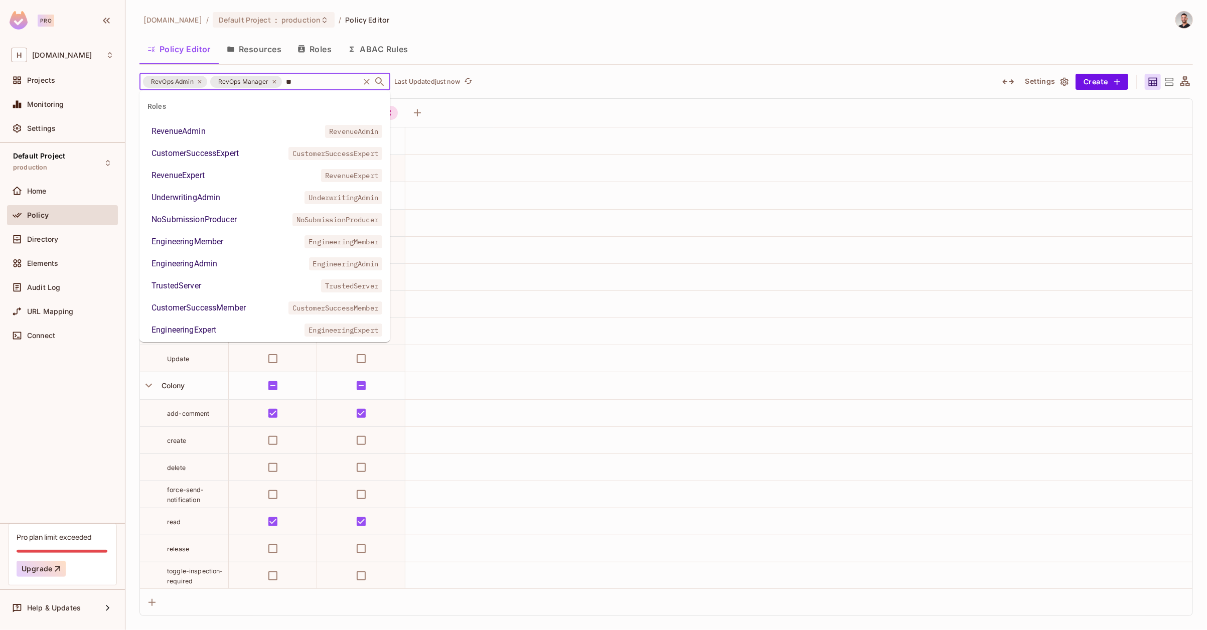
scroll to position [129, 0]
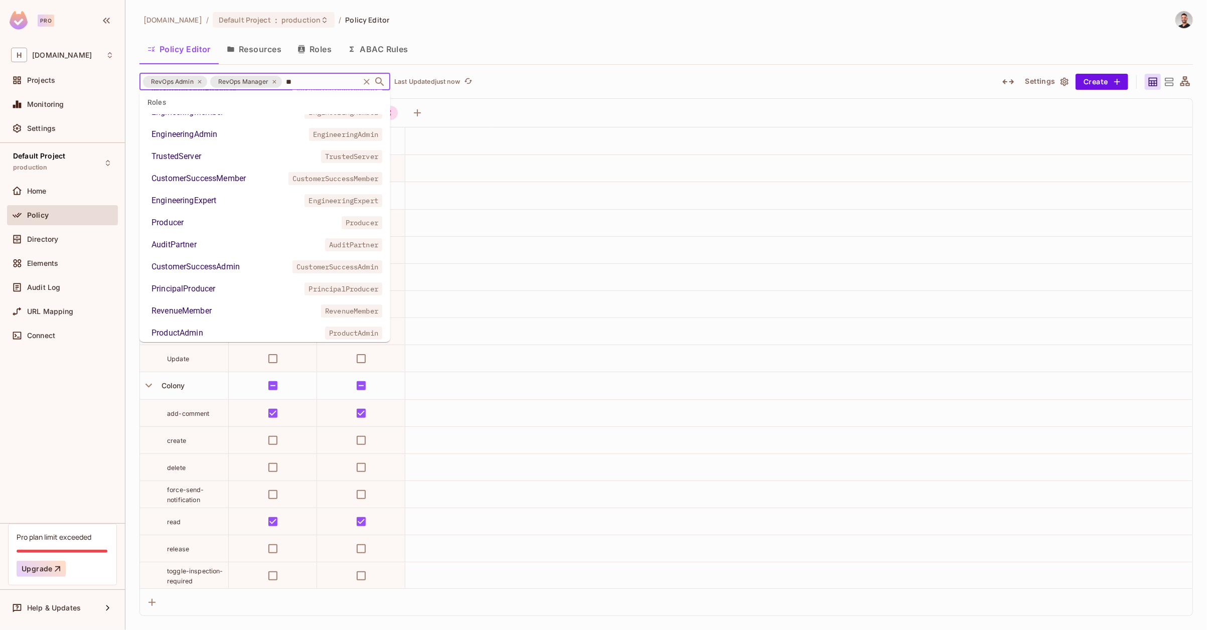
type input "***"
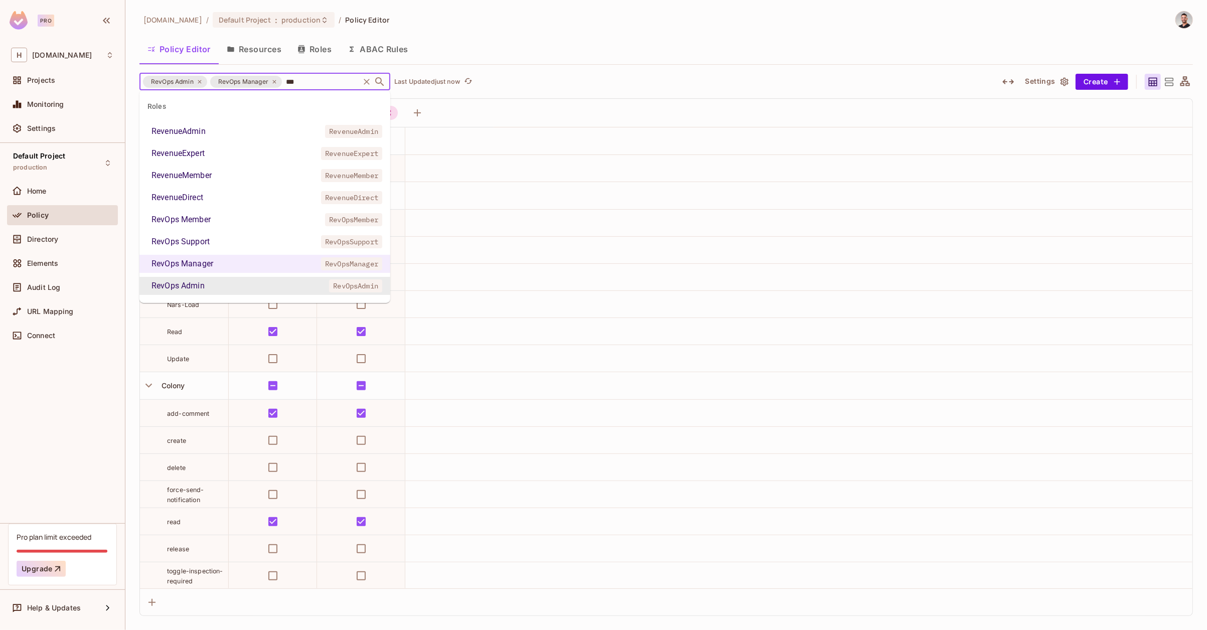
scroll to position [0, 0]
click at [206, 242] on div "RevOps Support" at bounding box center [181, 242] width 58 height 12
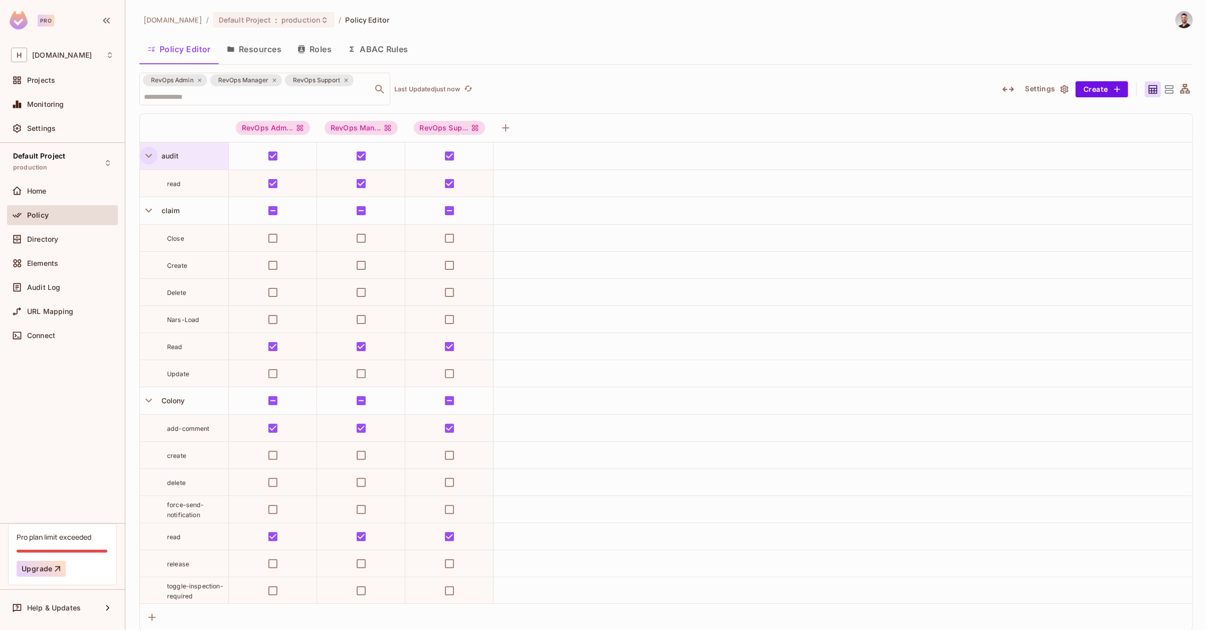
click at [152, 155] on icon "button" at bounding box center [149, 156] width 14 height 14
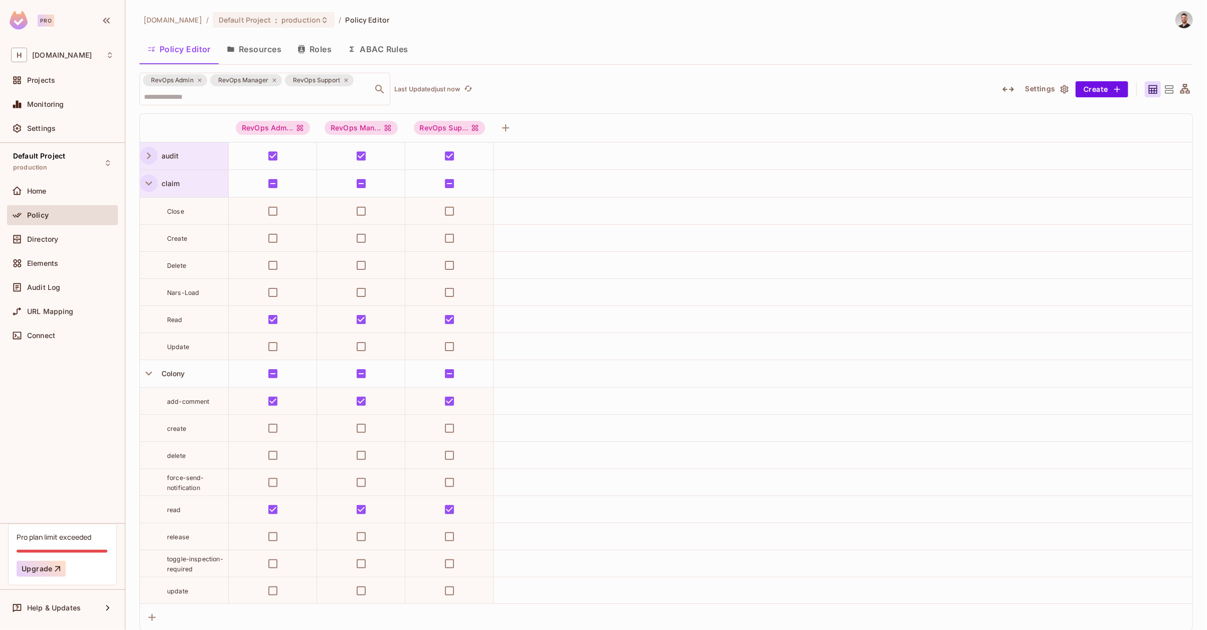
click at [152, 186] on icon "button" at bounding box center [149, 184] width 14 height 14
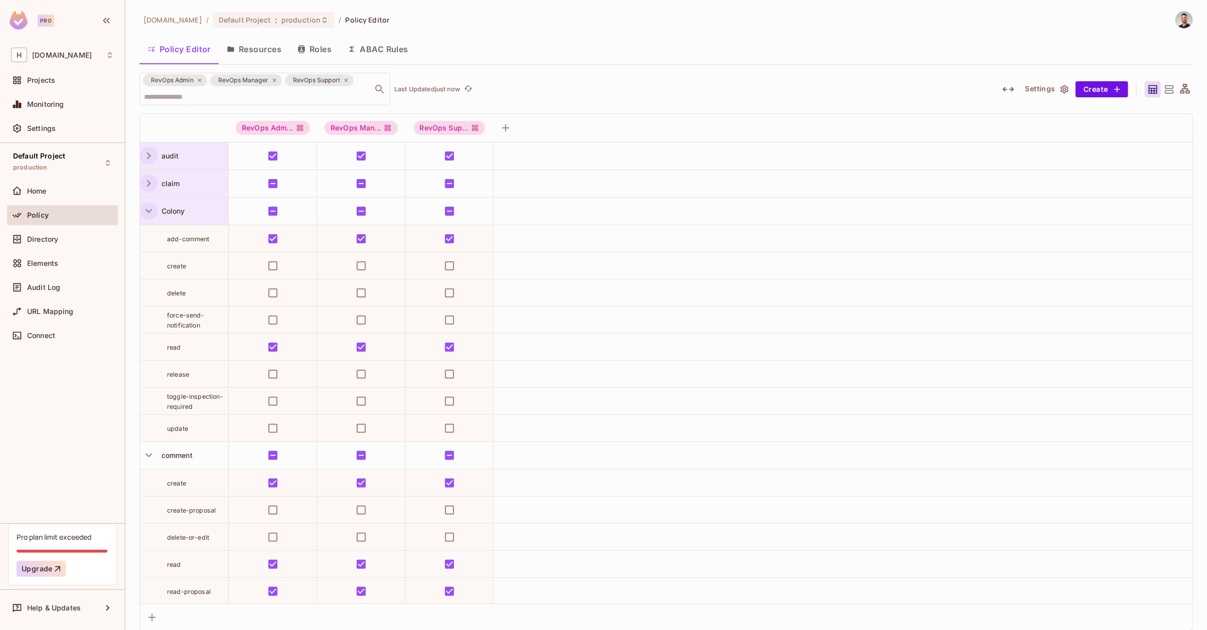
click at [148, 212] on icon "button" at bounding box center [148, 211] width 7 height 4
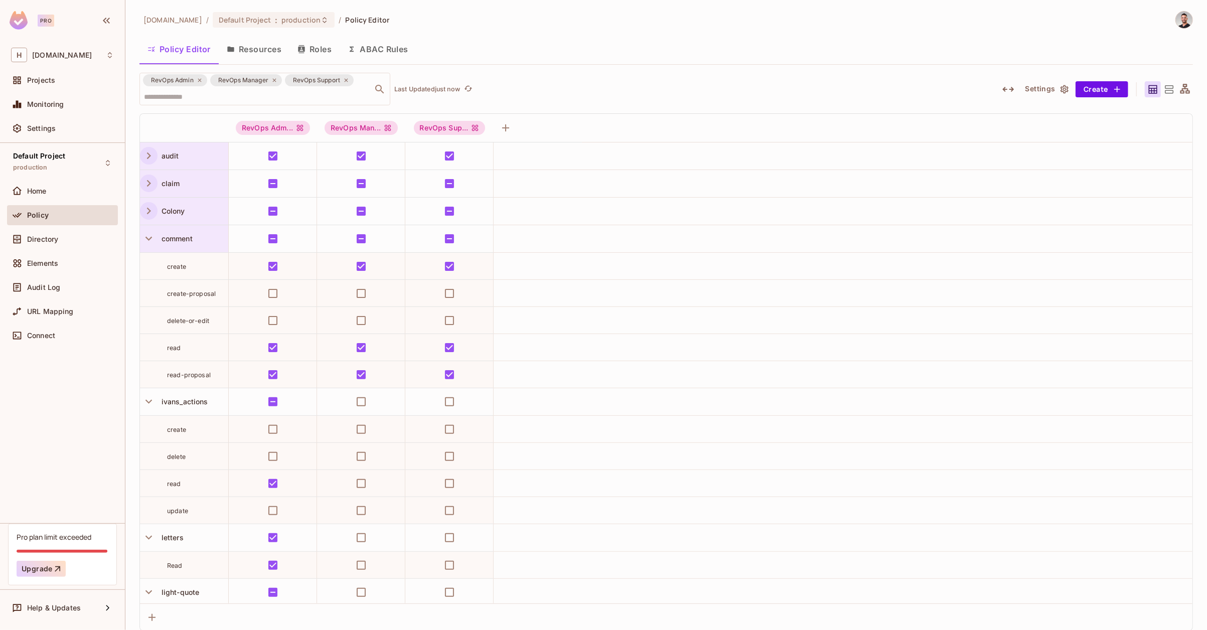
click at [147, 247] on div "comment" at bounding box center [184, 238] width 88 height 27
click at [145, 238] on div at bounding box center [603, 315] width 1207 height 630
click at [147, 239] on icon "button" at bounding box center [149, 239] width 14 height 14
click at [146, 264] on icon "button" at bounding box center [148, 266] width 7 height 4
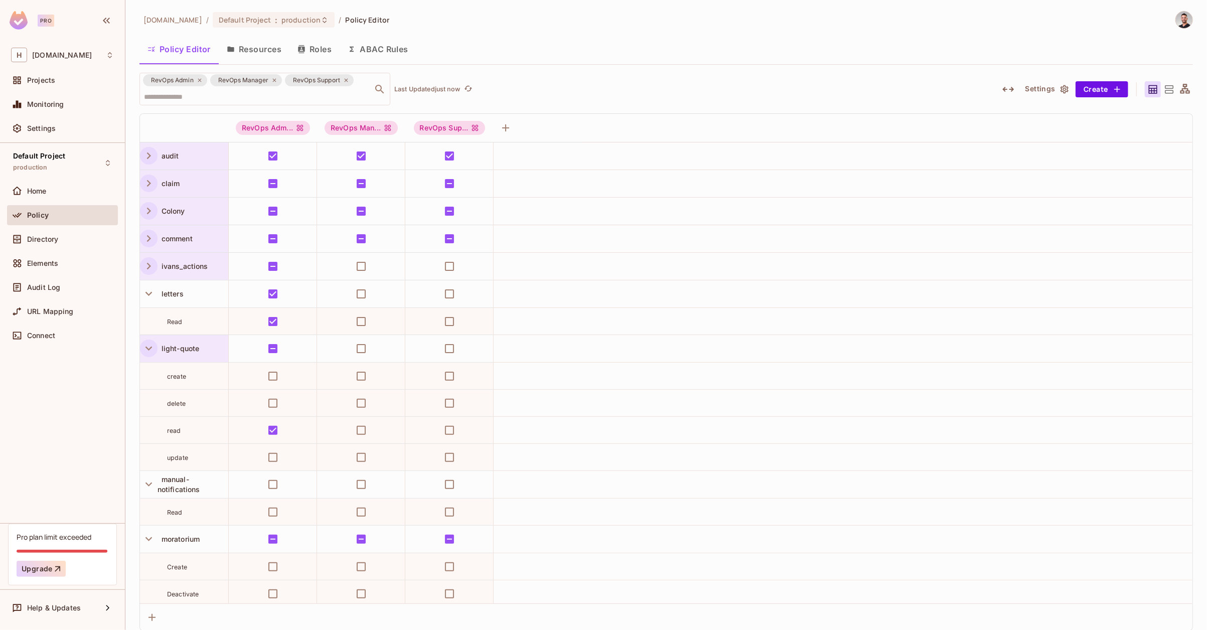
drag, startPoint x: 143, startPoint y: 296, endPoint x: 143, endPoint y: 313, distance: 17.1
click at [143, 296] on icon "button" at bounding box center [149, 294] width 14 height 14
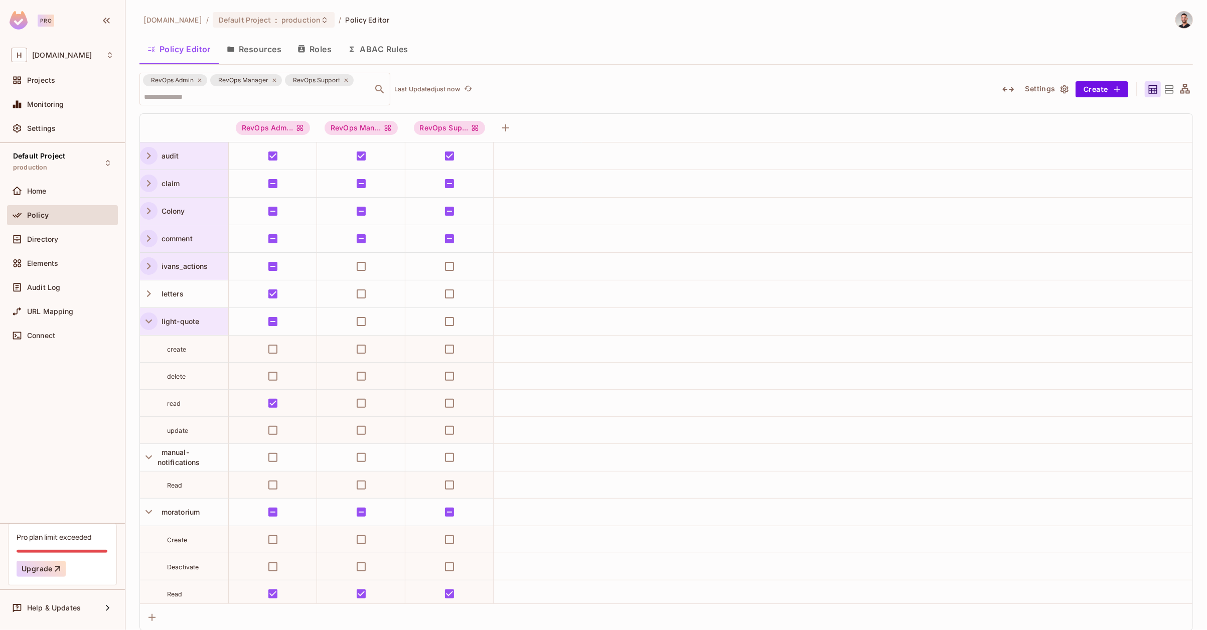
click at [144, 317] on icon "button" at bounding box center [149, 322] width 14 height 14
drag, startPoint x: 147, startPoint y: 345, endPoint x: 139, endPoint y: 378, distance: 34.0
click at [147, 345] on icon "button" at bounding box center [149, 349] width 14 height 14
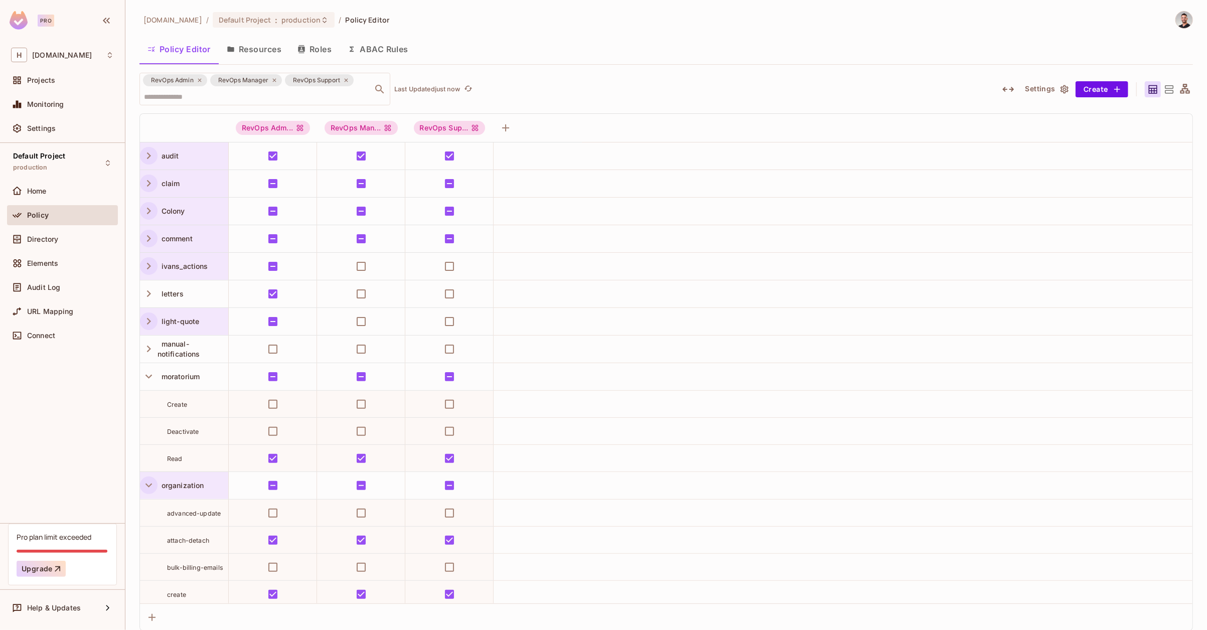
drag, startPoint x: 141, startPoint y: 377, endPoint x: 146, endPoint y: 397, distance: 20.1
click at [142, 378] on icon "button" at bounding box center [149, 377] width 14 height 14
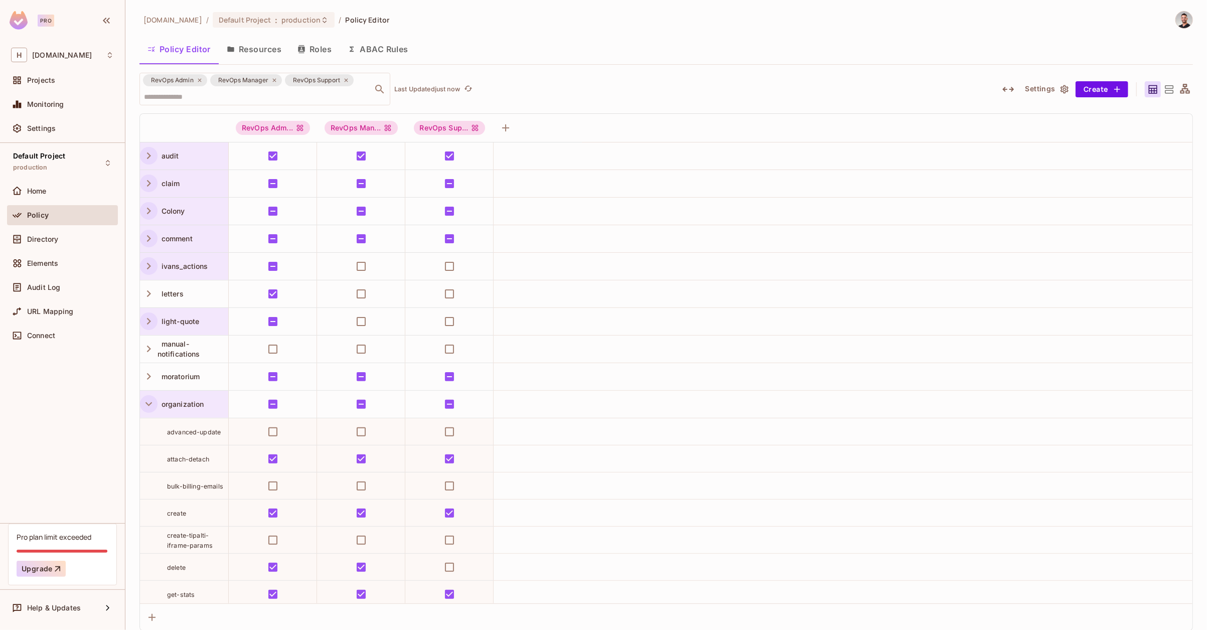
click at [148, 404] on icon "button" at bounding box center [148, 404] width 7 height 4
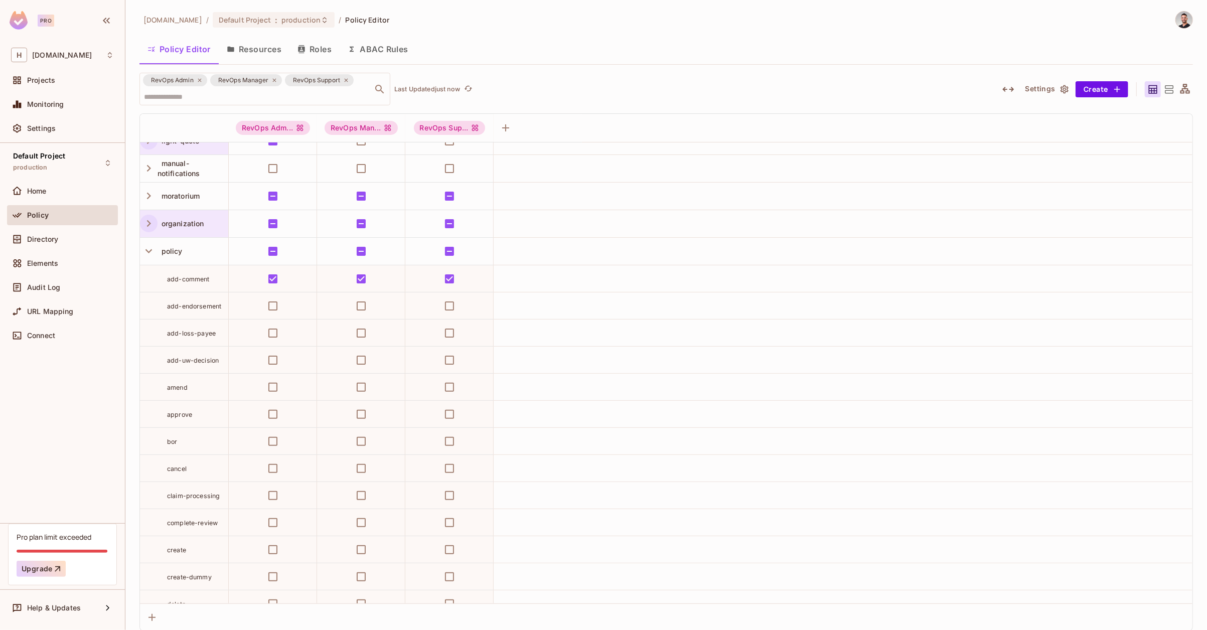
scroll to position [175, 0]
click at [188, 258] on div "policy" at bounding box center [193, 257] width 71 height 10
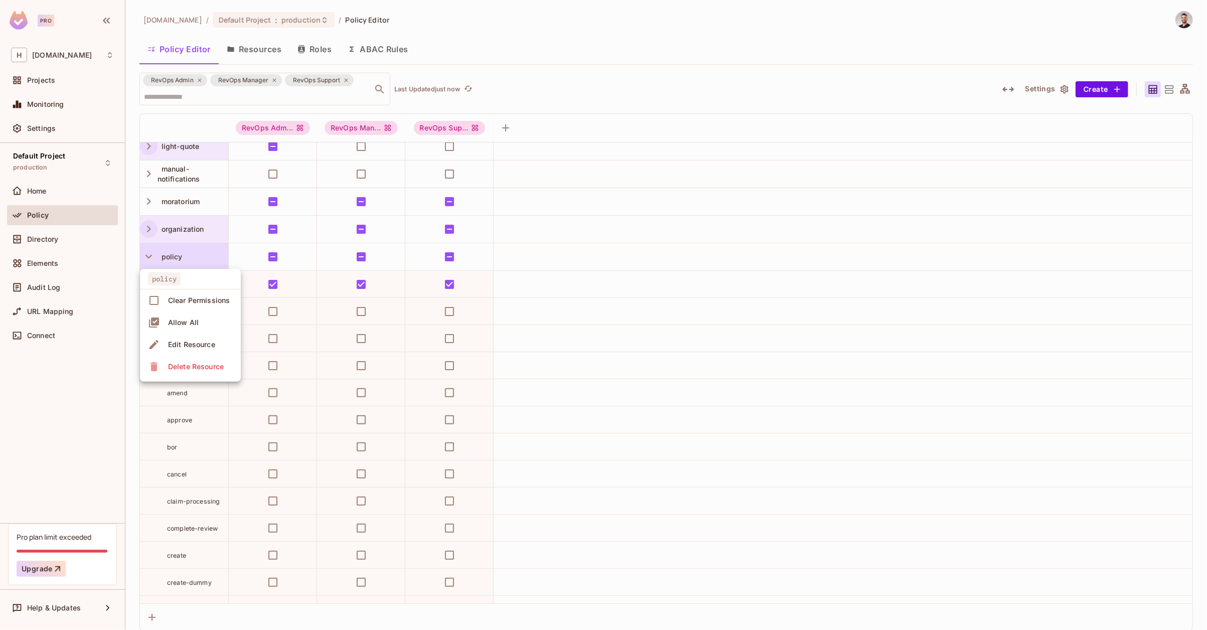
click at [183, 342] on div "Edit Resource" at bounding box center [191, 345] width 47 height 10
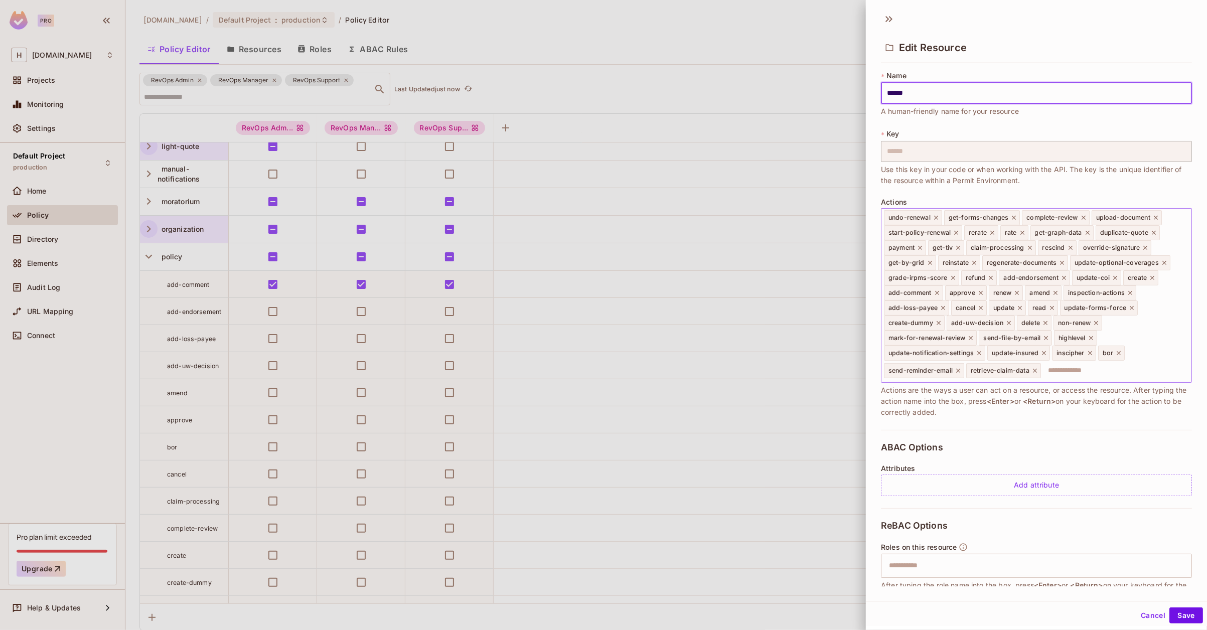
click at [1073, 376] on input "text" at bounding box center [1114, 371] width 145 height 20
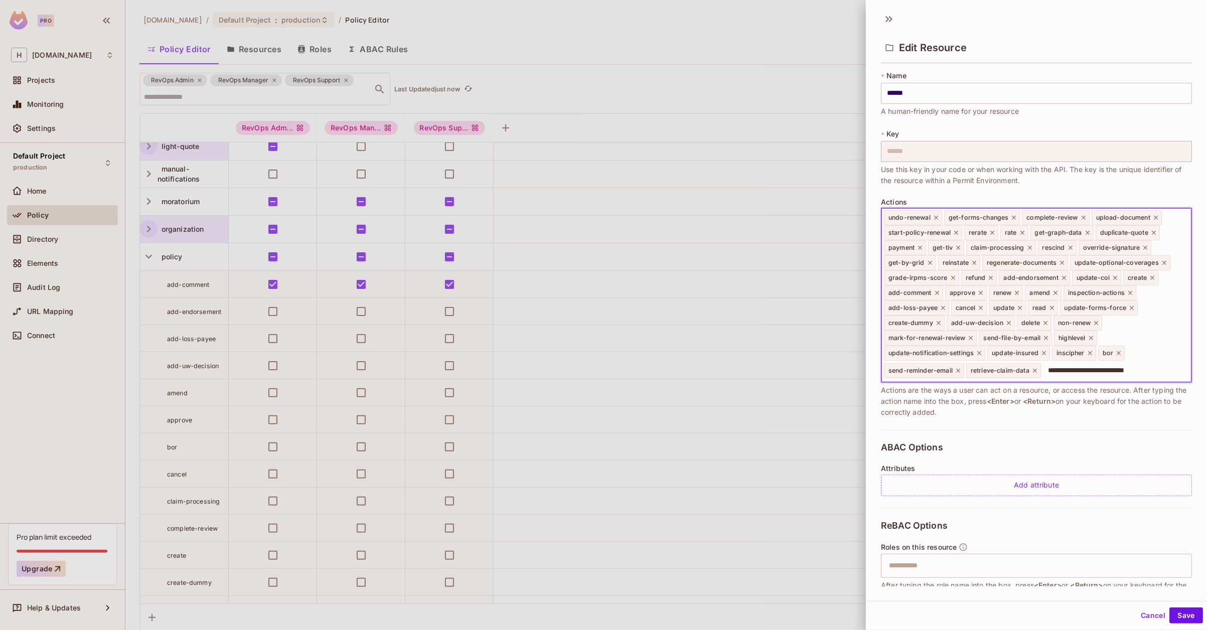
type input "**********"
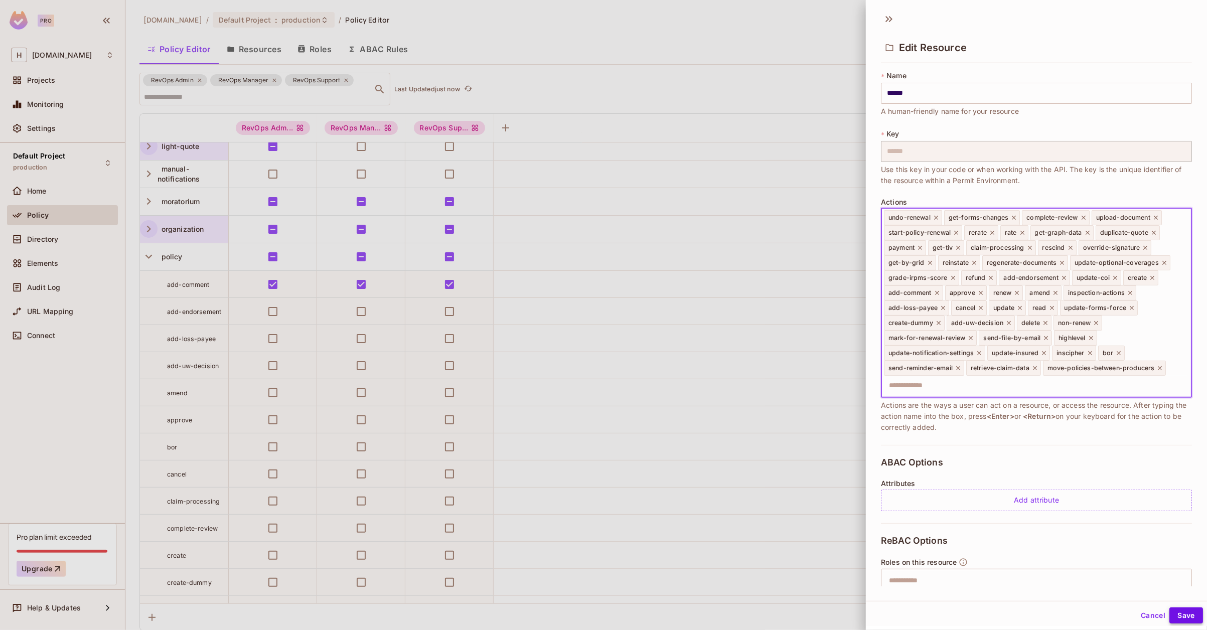
click at [1180, 613] on button "Save" at bounding box center [1187, 616] width 34 height 16
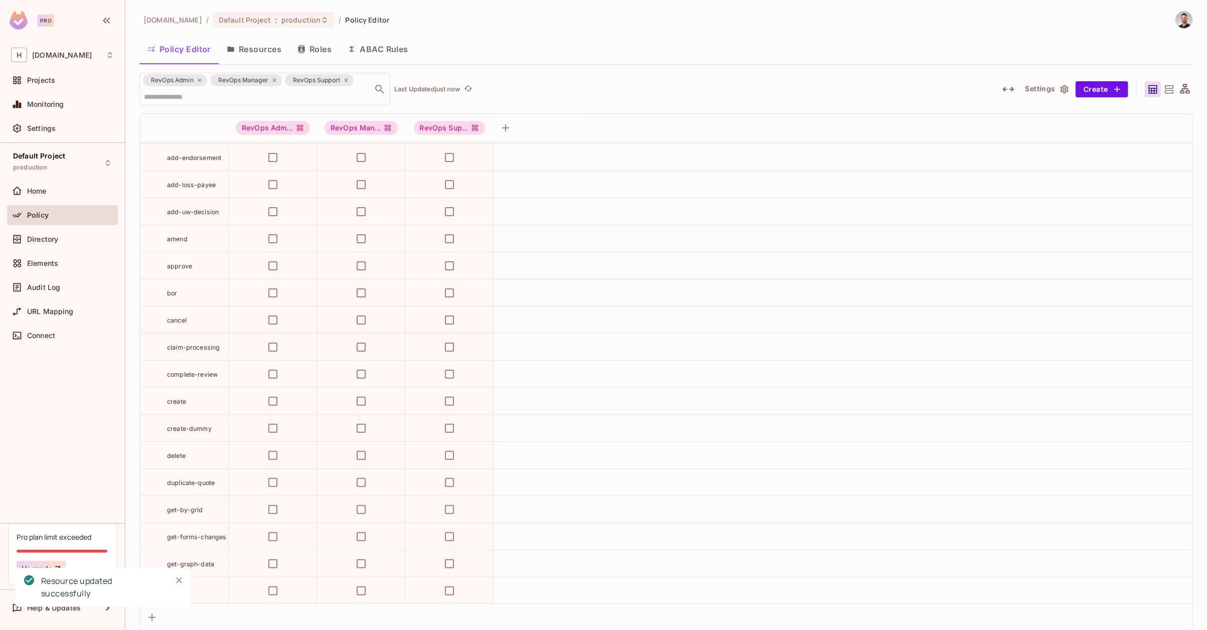
scroll to position [717, 0]
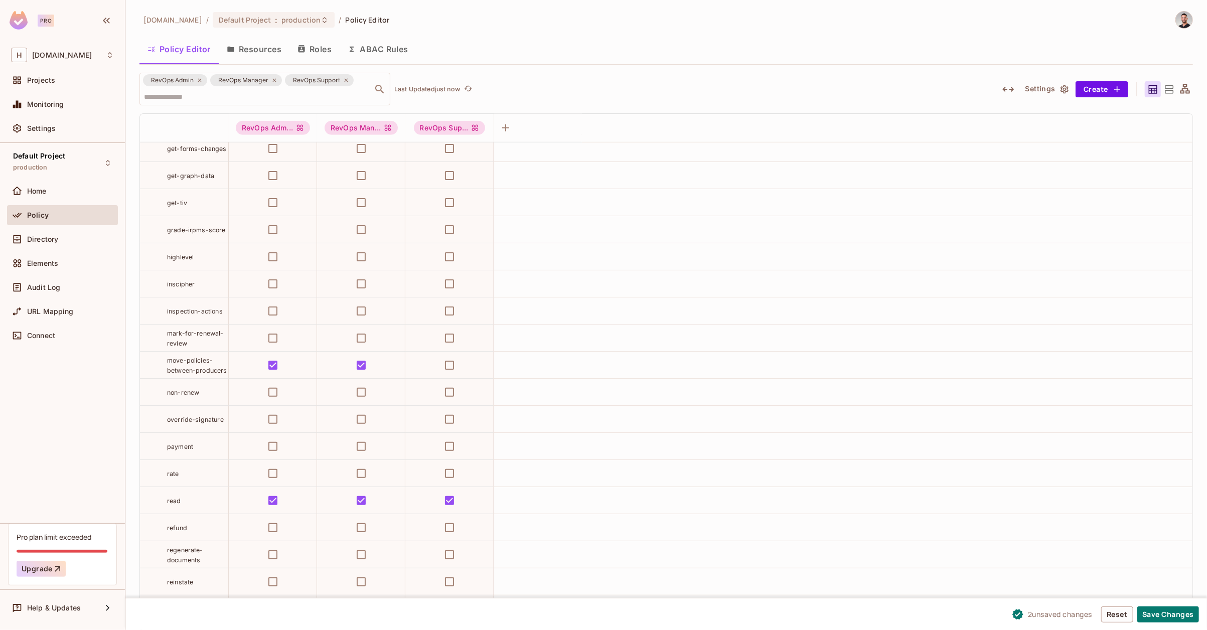
click at [197, 373] on div "move-policies-between-producers" at bounding box center [197, 365] width 61 height 20
click at [196, 371] on span "move-policies-between-producers" at bounding box center [197, 366] width 60 height 18
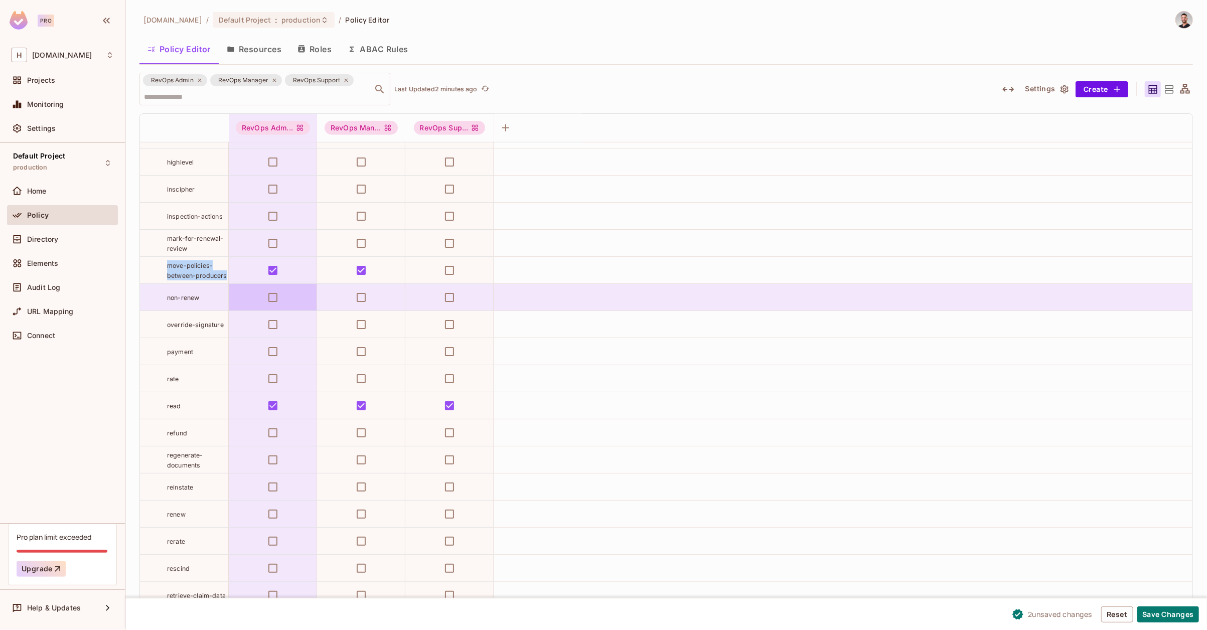
scroll to position [823, 0]
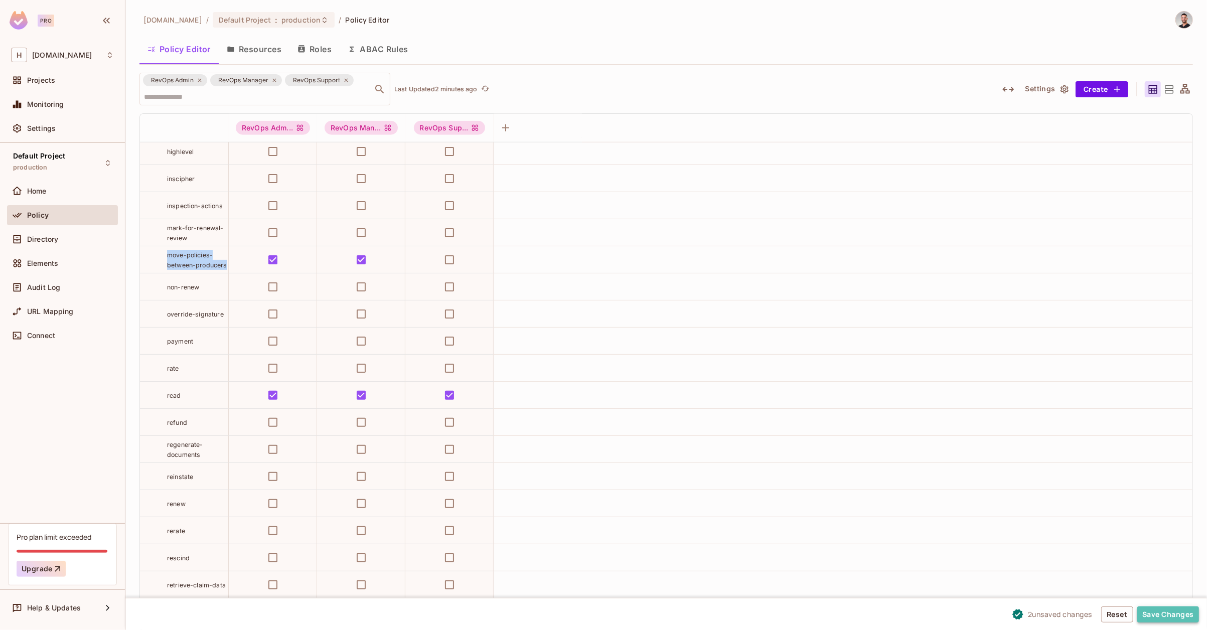
click at [1191, 614] on button "Save Changes" at bounding box center [1168, 615] width 62 height 16
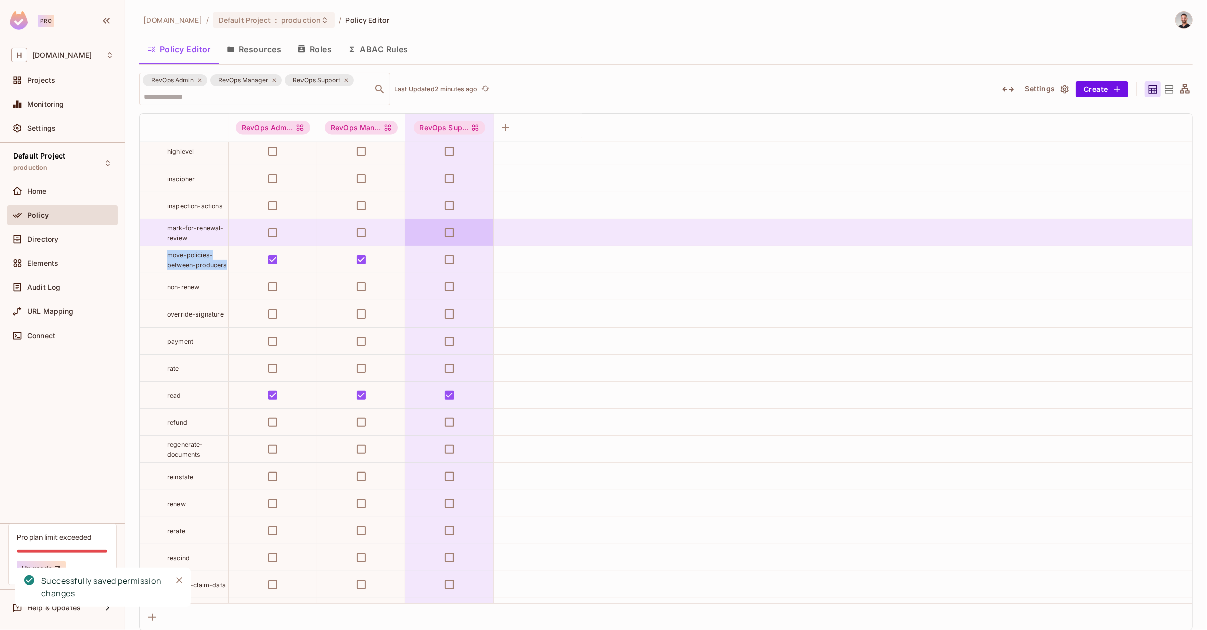
click at [180, 580] on icon "Close" at bounding box center [179, 580] width 10 height 10
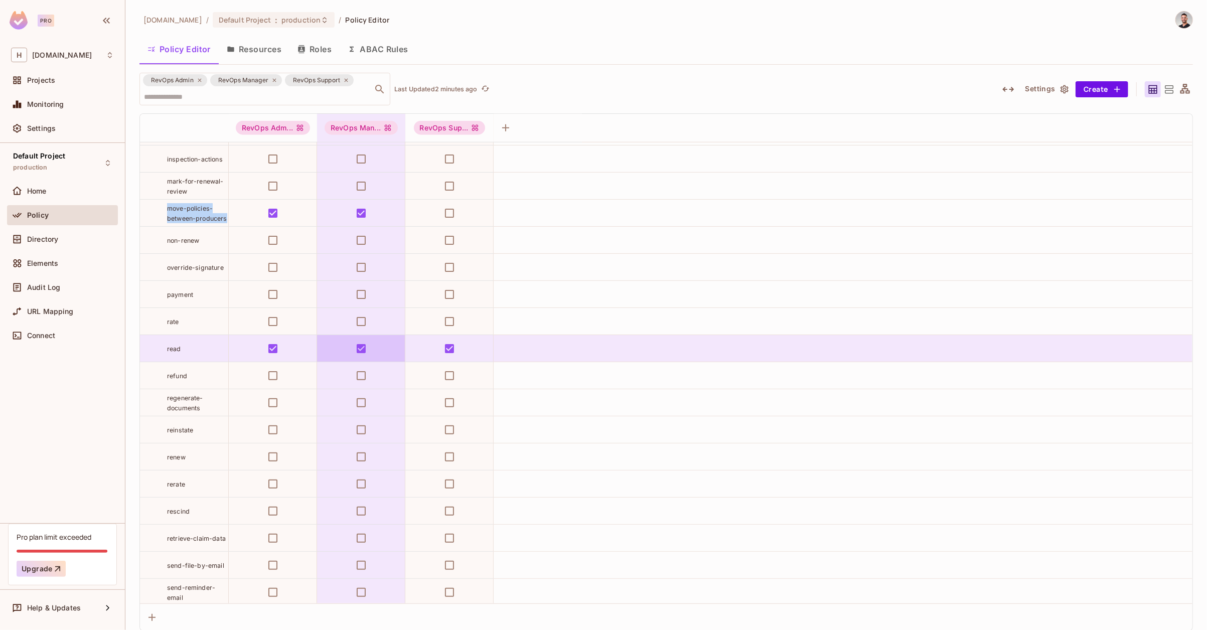
scroll to position [874, 0]
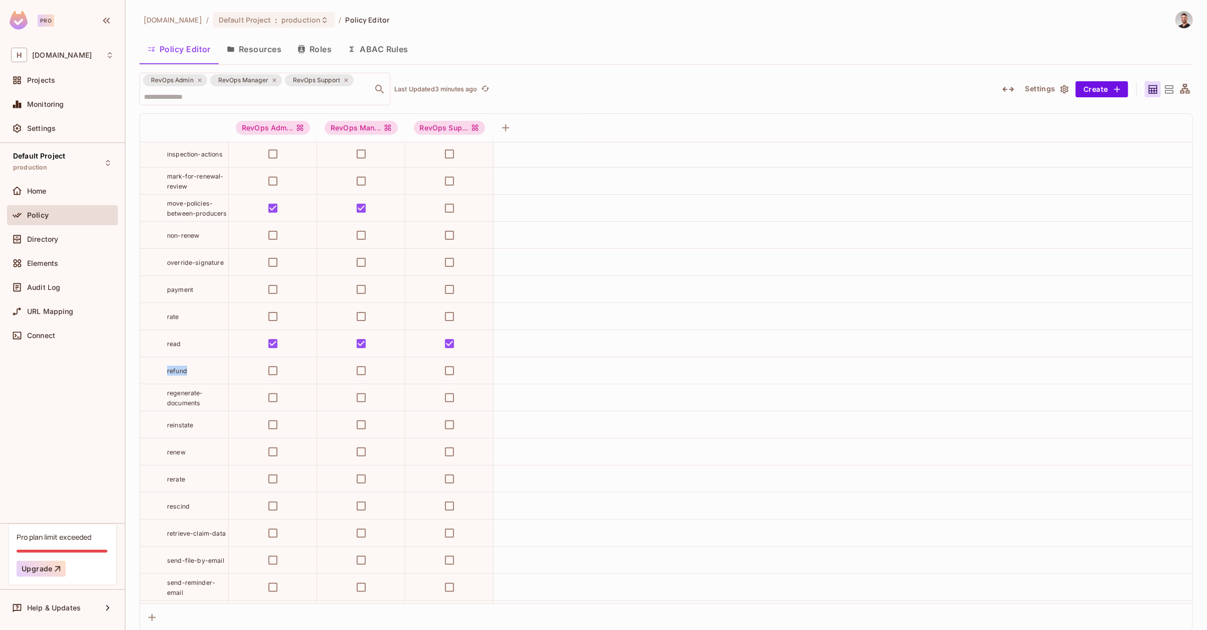
drag, startPoint x: 202, startPoint y: 373, endPoint x: 160, endPoint y: 372, distance: 41.7
click at [160, 372] on div "refund" at bounding box center [184, 371] width 88 height 10
copy span "refund"
click at [240, 102] on input "text" at bounding box center [249, 97] width 216 height 18
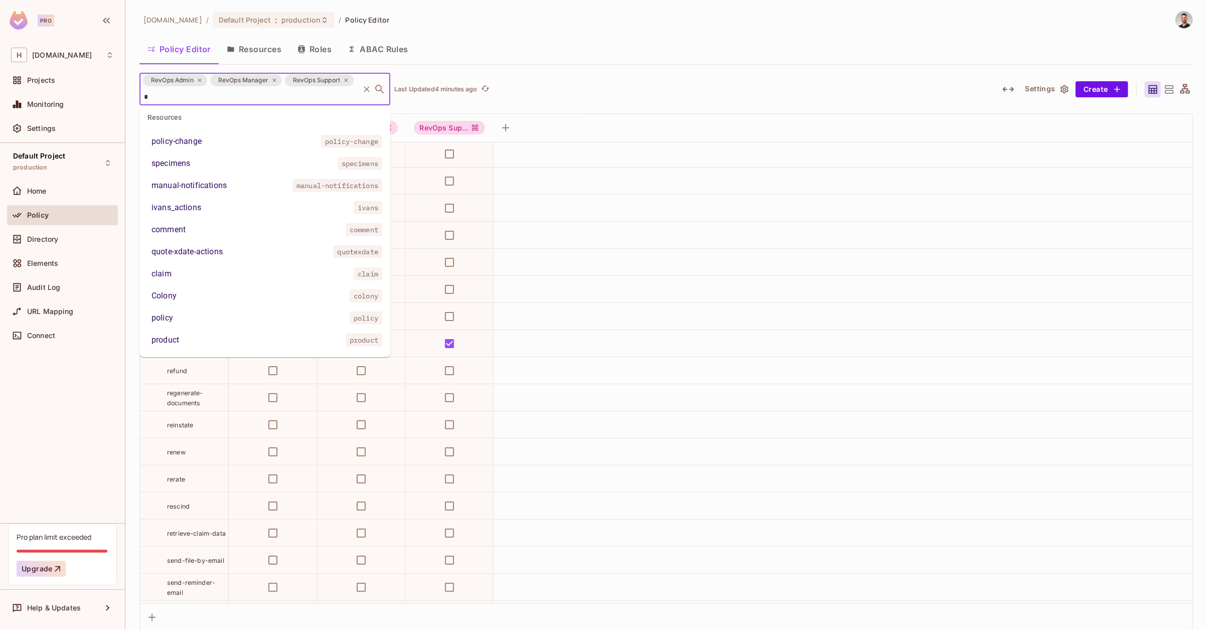
scroll to position [0, 0]
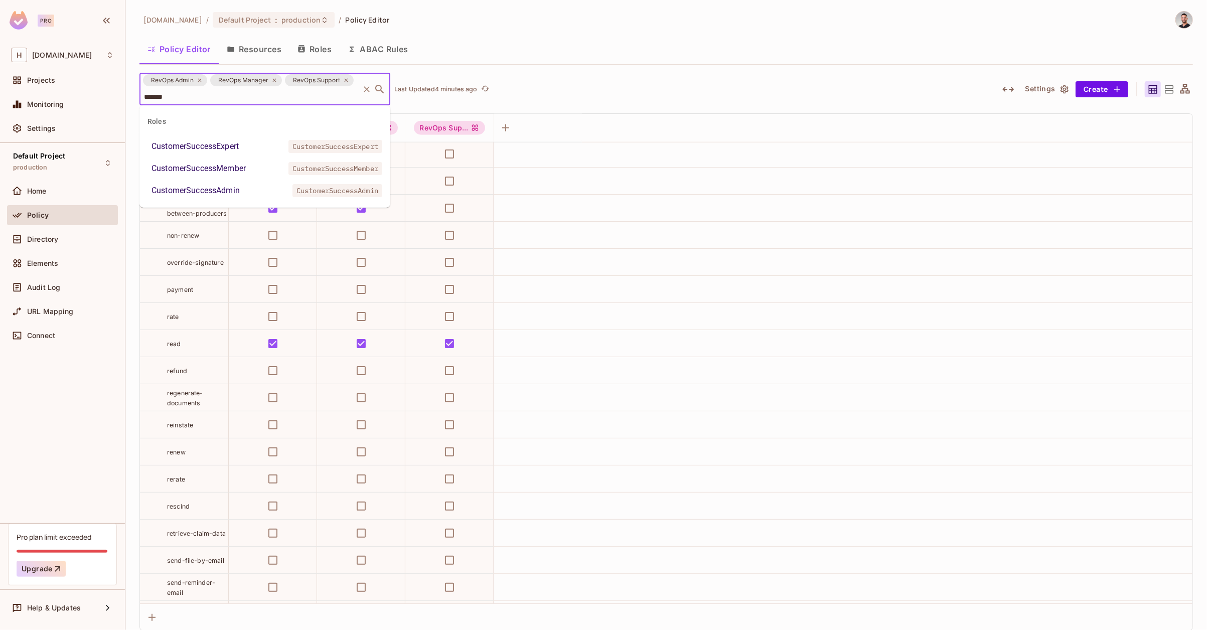
type input "********"
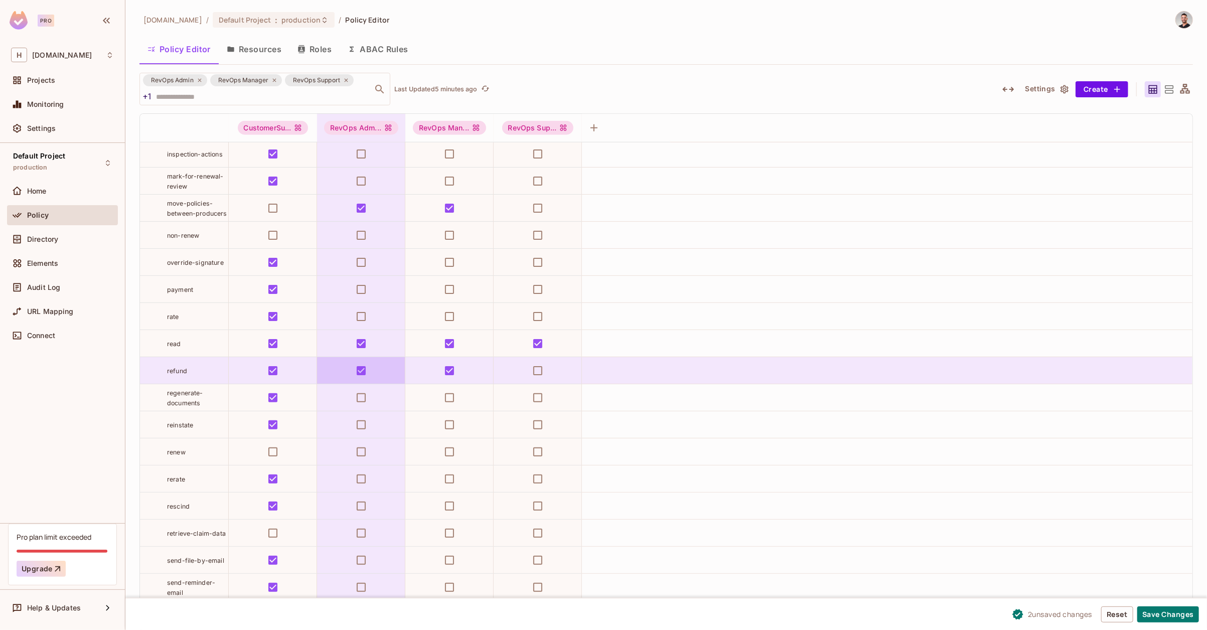
scroll to position [885, 0]
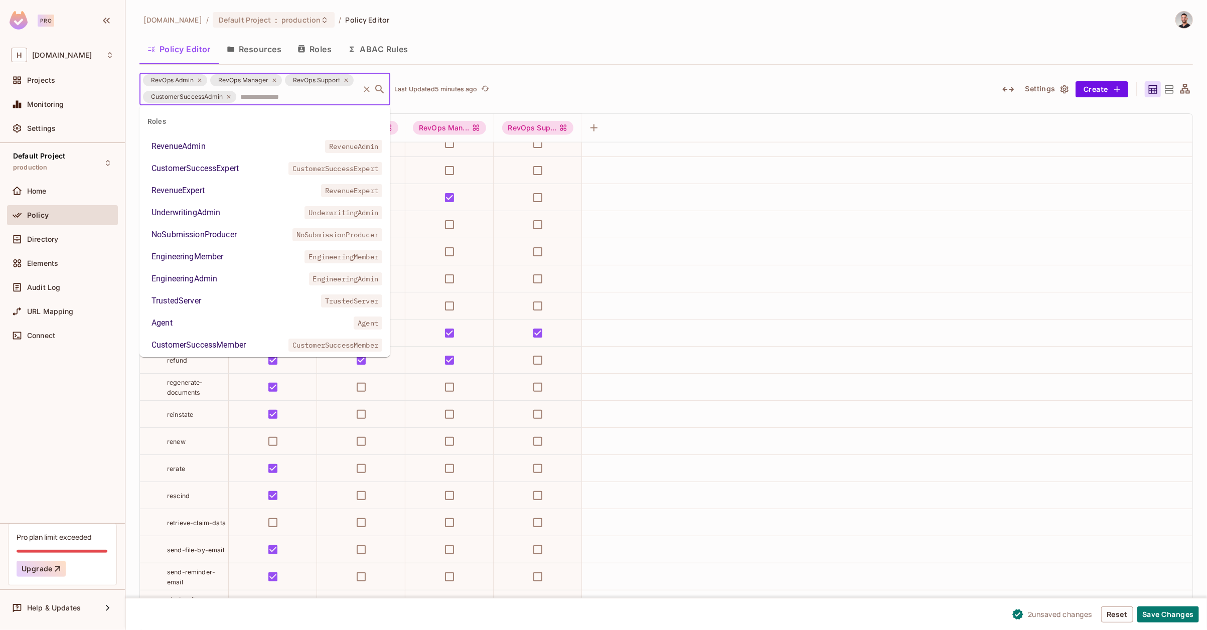
click at [203, 97] on div "RevOps Admin RevOps Manager RevOps Support CustomerSuccessAdmin ​" at bounding box center [264, 89] width 251 height 33
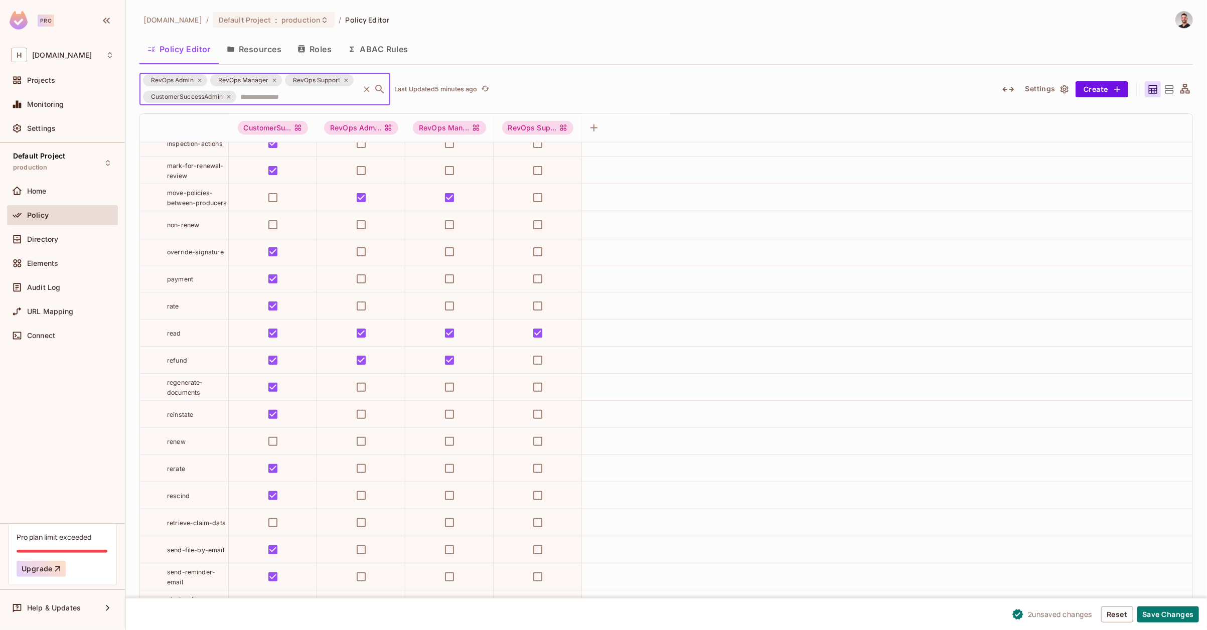
click at [227, 96] on icon at bounding box center [229, 97] width 6 height 6
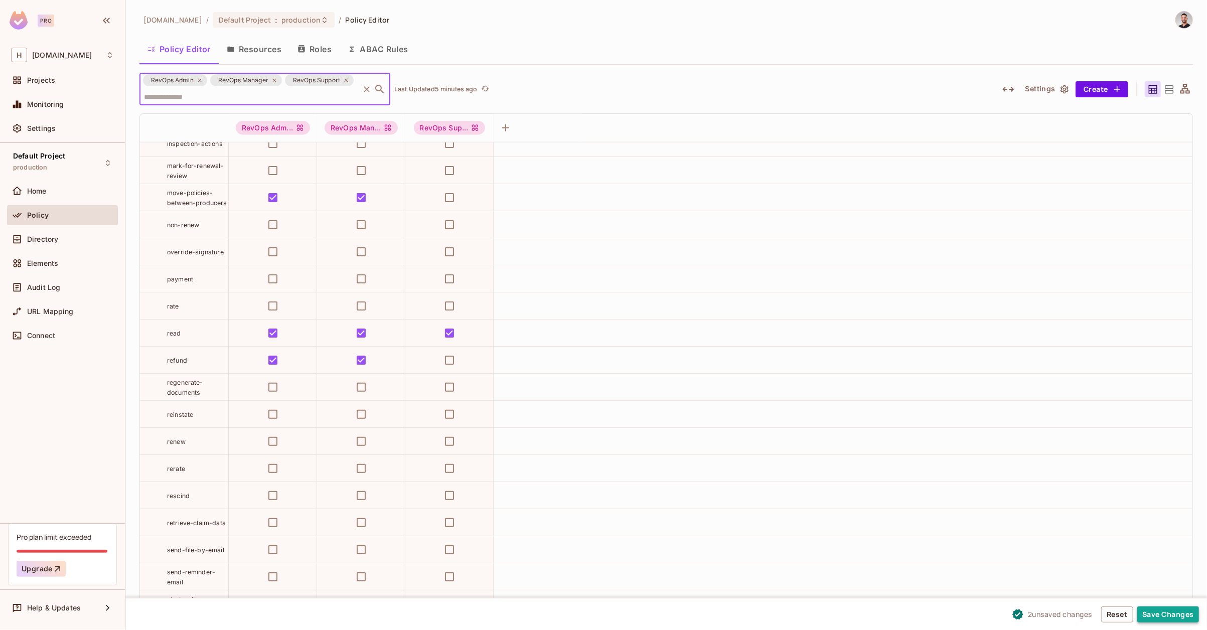
click at [1187, 617] on button "Save Changes" at bounding box center [1168, 615] width 62 height 16
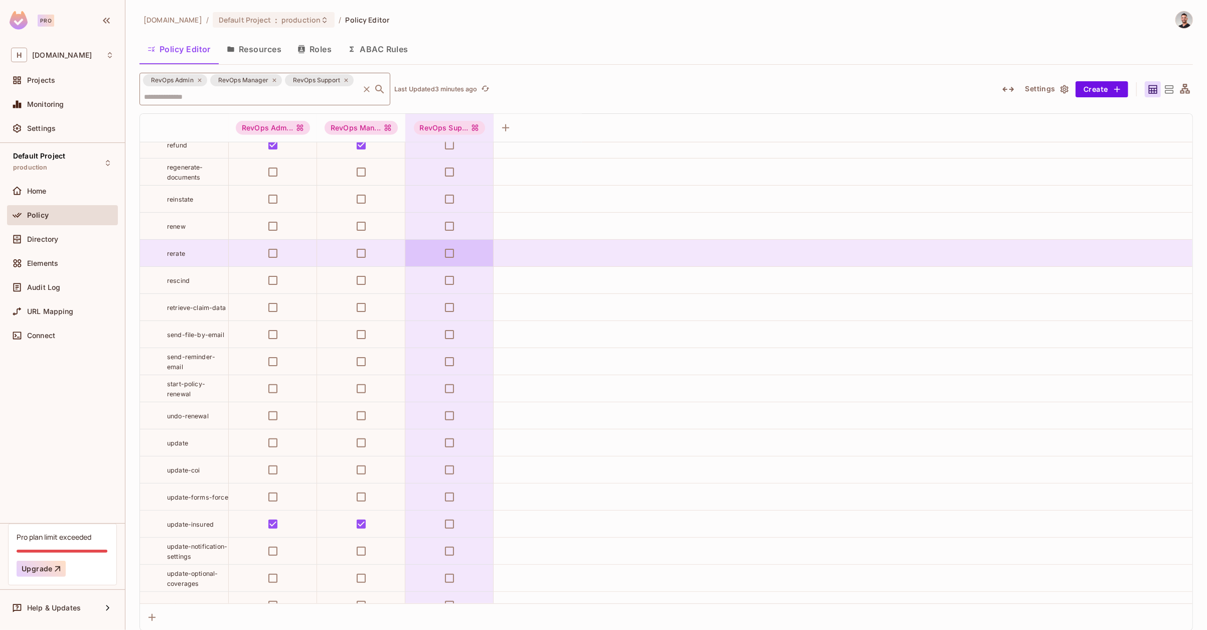
scroll to position [1064, 0]
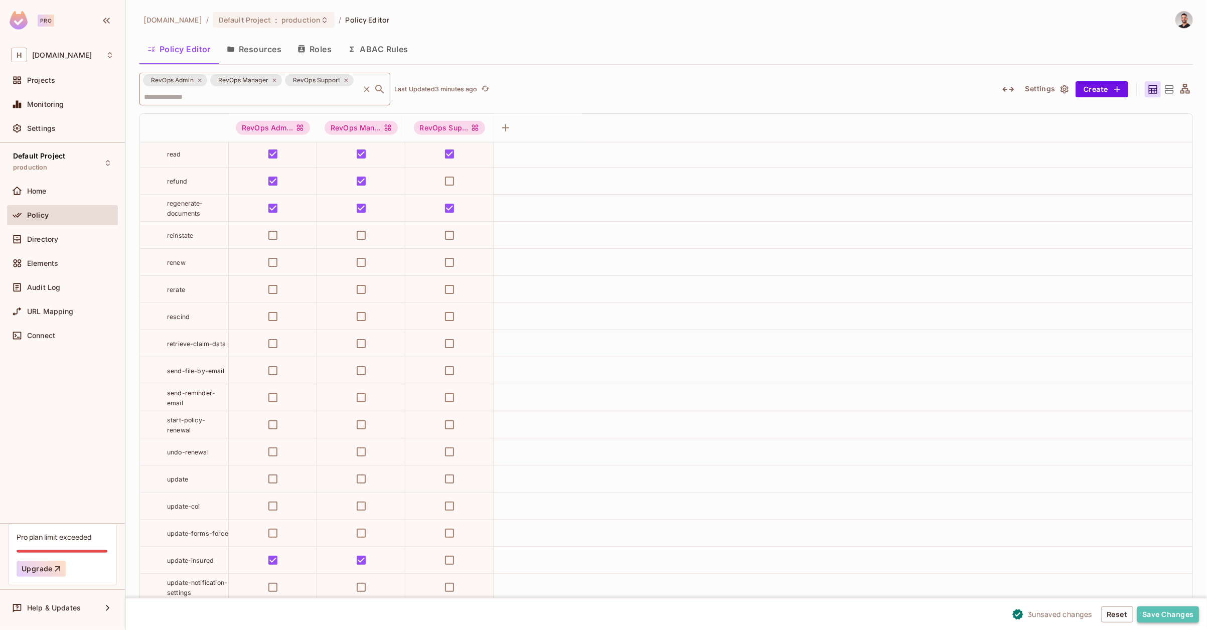
click at [1151, 616] on button "Save Changes" at bounding box center [1168, 615] width 62 height 16
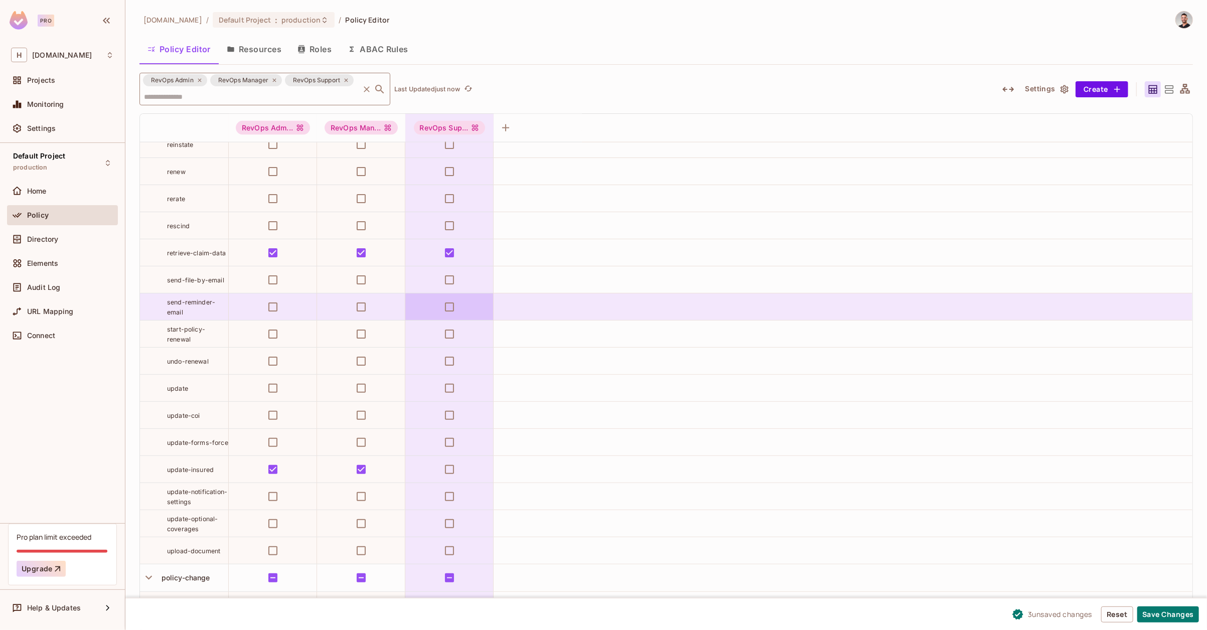
scroll to position [1160, 0]
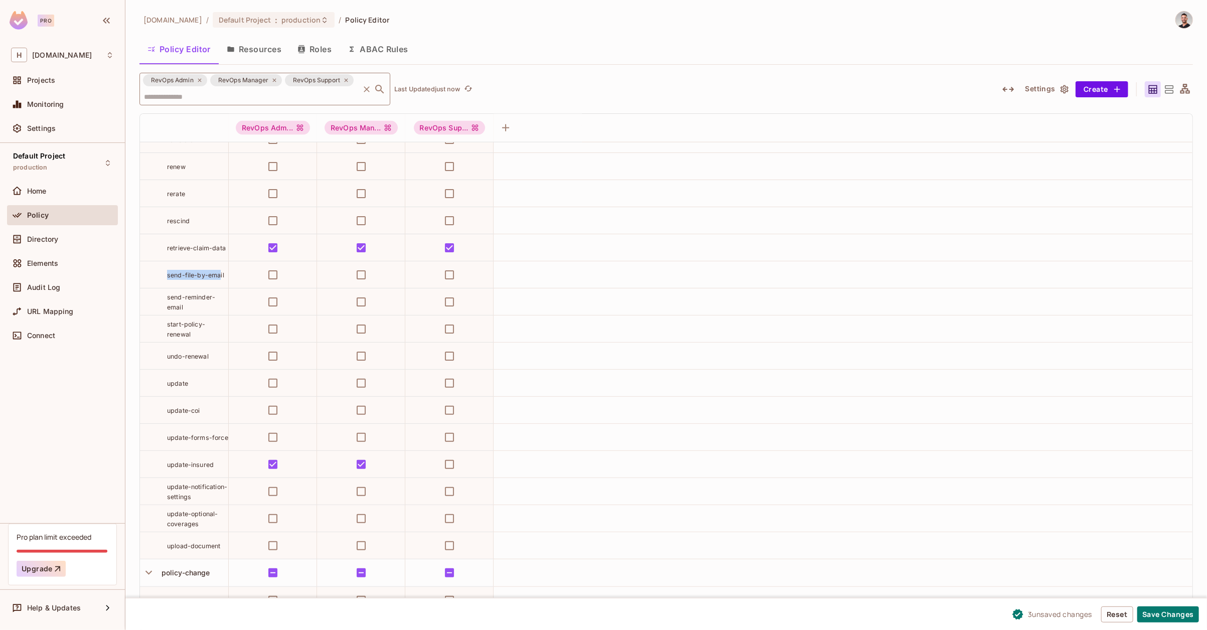
drag, startPoint x: 220, startPoint y: 272, endPoint x: 149, endPoint y: 276, distance: 70.8
click at [151, 276] on div "send-file-by-email" at bounding box center [184, 275] width 88 height 10
drag, startPoint x: 188, startPoint y: 306, endPoint x: 161, endPoint y: 295, distance: 29.3
click at [160, 296] on div "send-reminder-email" at bounding box center [184, 302] width 88 height 20
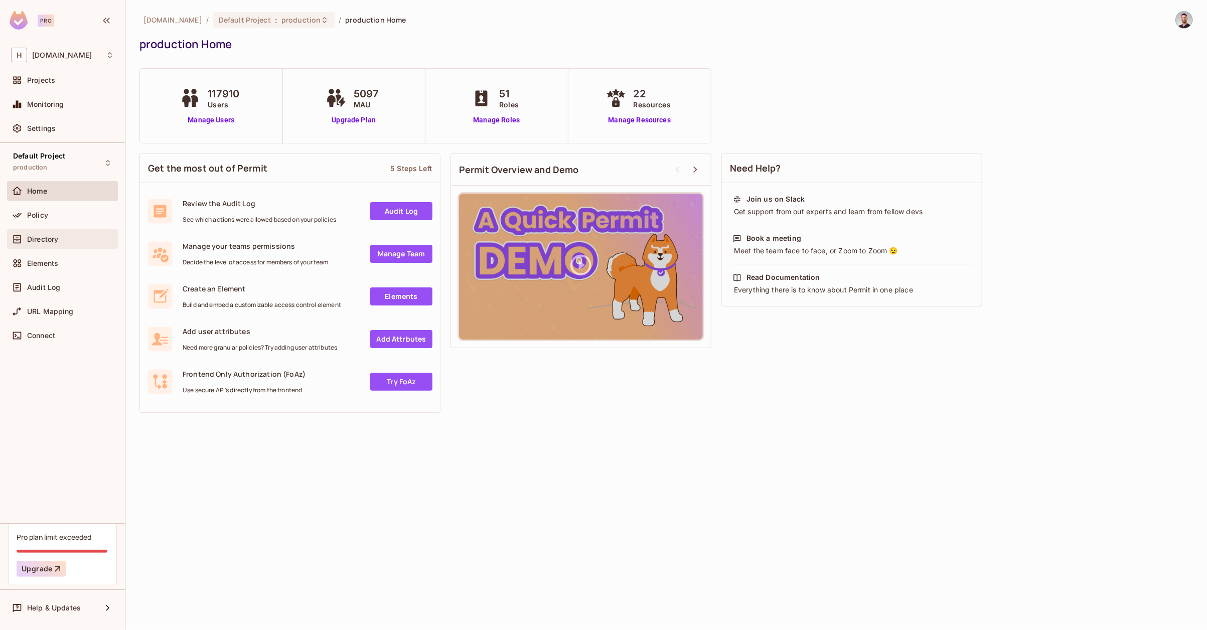
click at [55, 246] on div "Directory" at bounding box center [62, 239] width 111 height 20
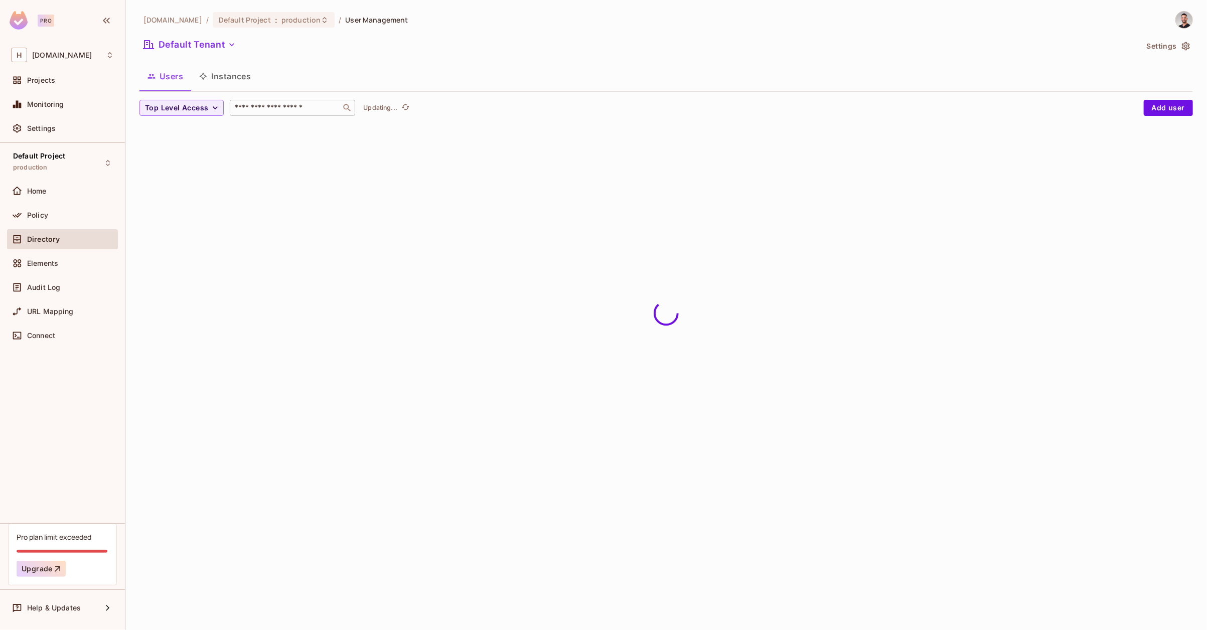
click at [281, 112] on input "text" at bounding box center [285, 108] width 105 height 10
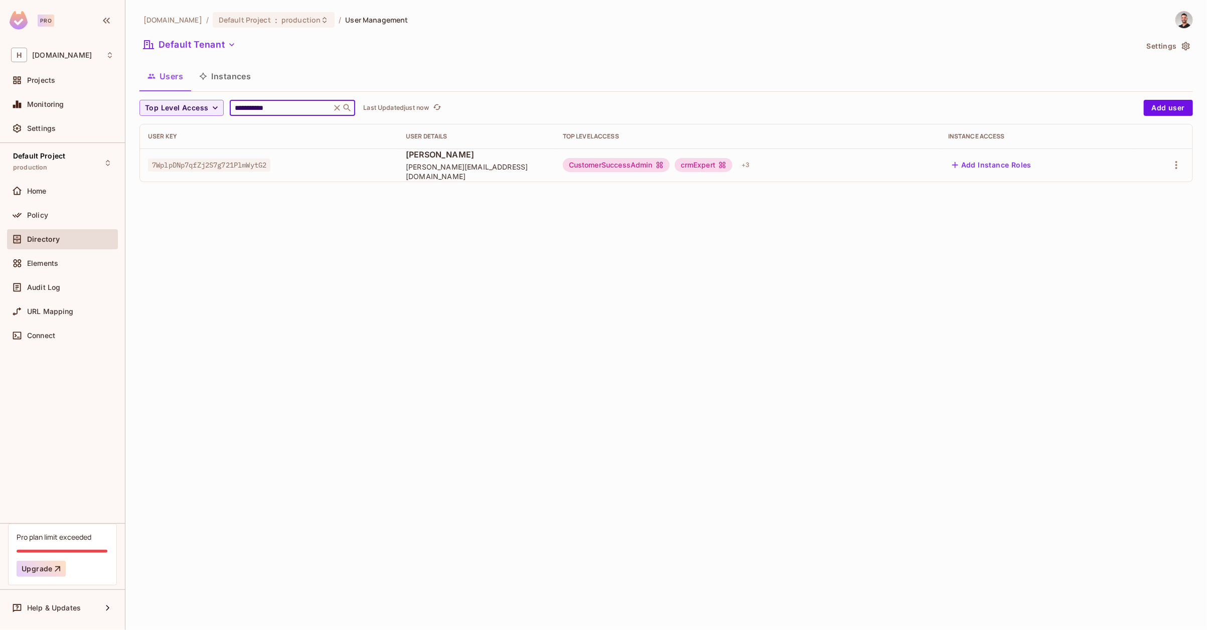
type input "**********"
click at [812, 165] on div "CustomerSuccessAdmin crmExpert + 3" at bounding box center [747, 165] width 369 height 16
click at [754, 165] on div "+ 3" at bounding box center [746, 165] width 16 height 16
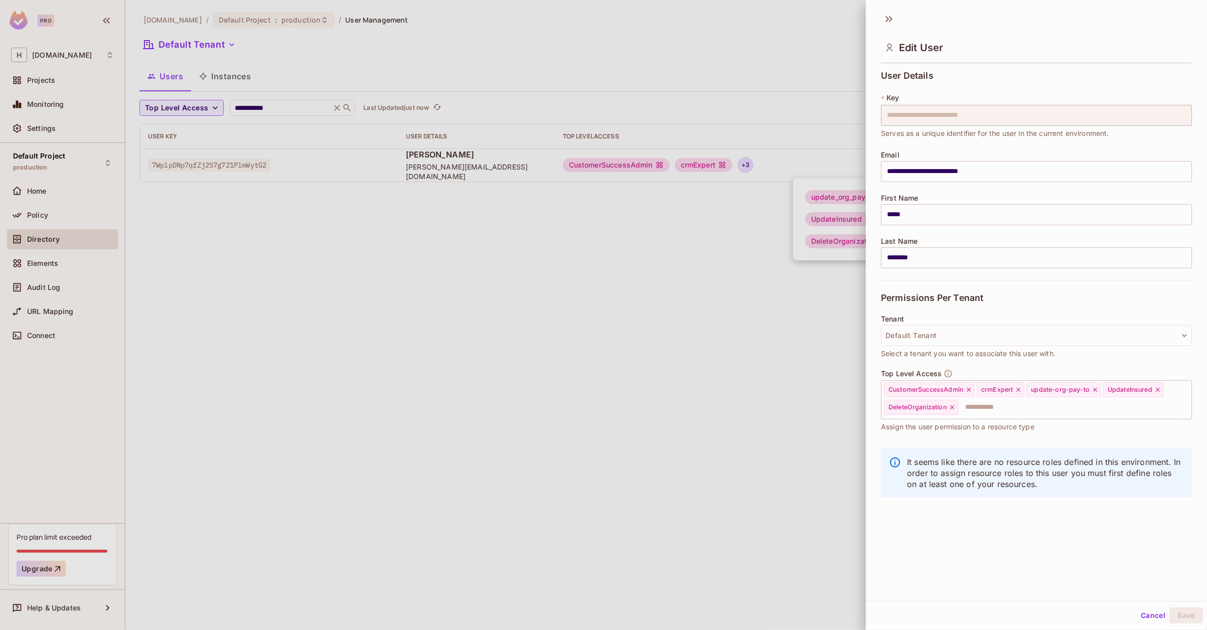
click at [826, 354] on div at bounding box center [603, 315] width 1207 height 630
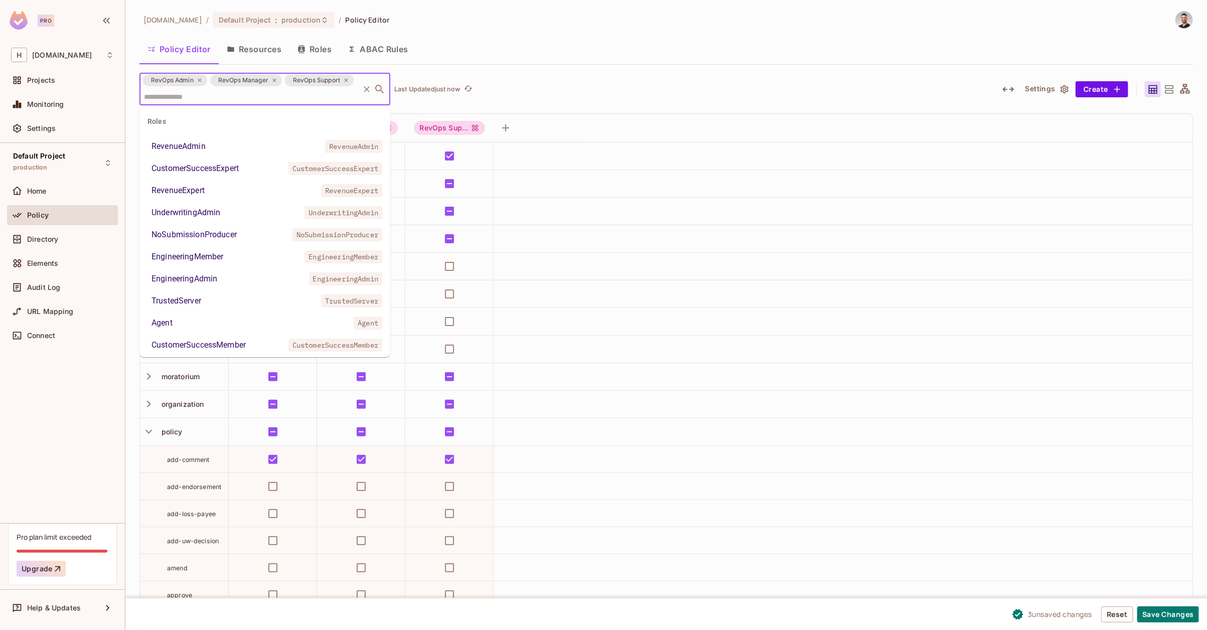
scroll to position [1160, 0]
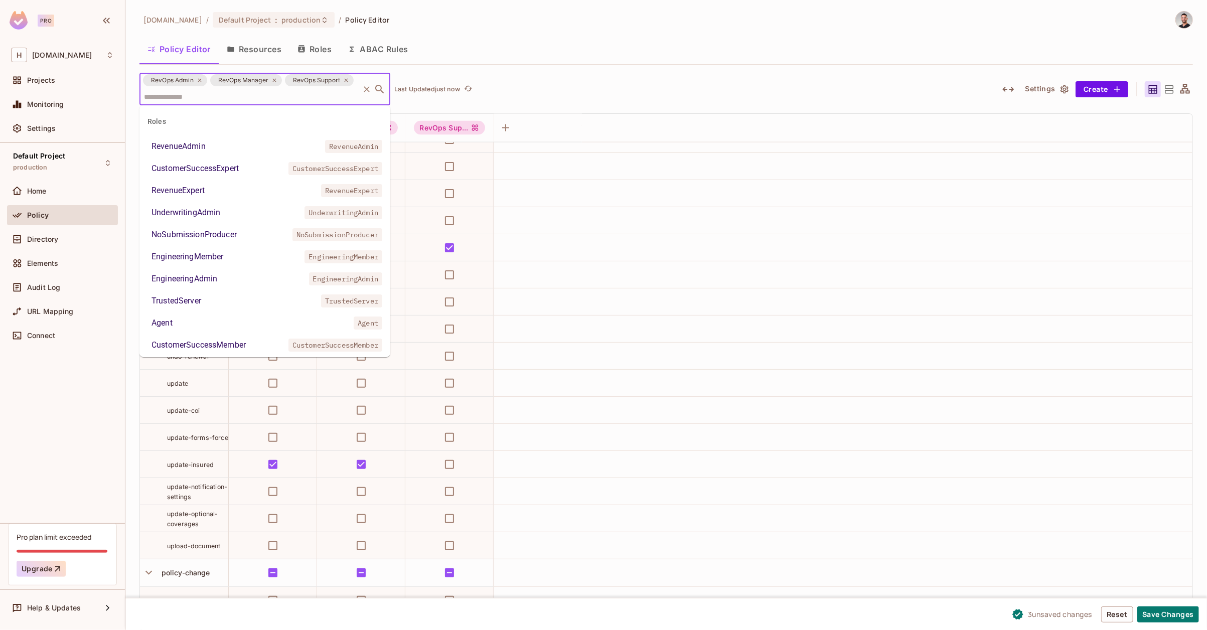
click at [700, 98] on div "RevOps Admin RevOps Manager RevOps Support ​ Last Updated just now" at bounding box center [562, 89] width 847 height 33
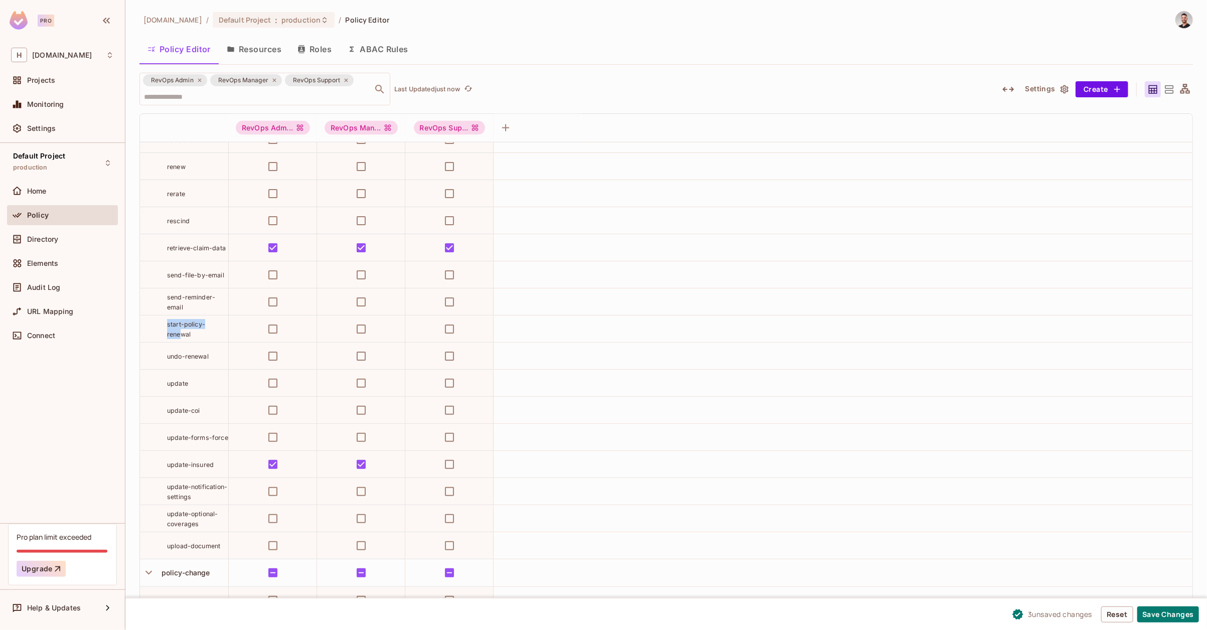
drag, startPoint x: 201, startPoint y: 329, endPoint x: 163, endPoint y: 330, distance: 38.1
click at [164, 330] on div "start-policy-renewal" at bounding box center [184, 329] width 88 height 20
click at [158, 386] on div "update" at bounding box center [184, 383] width 88 height 10
drag, startPoint x: 203, startPoint y: 409, endPoint x: 153, endPoint y: 410, distance: 50.2
click at [154, 410] on div "update-coi" at bounding box center [184, 410] width 88 height 10
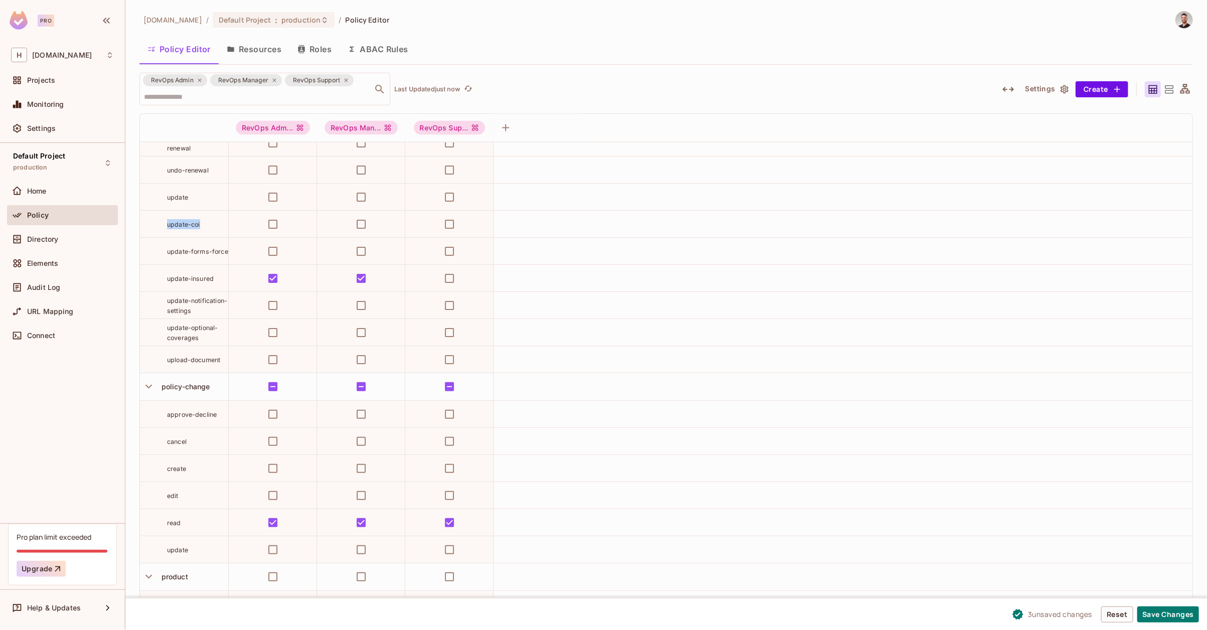
scroll to position [1326, 0]
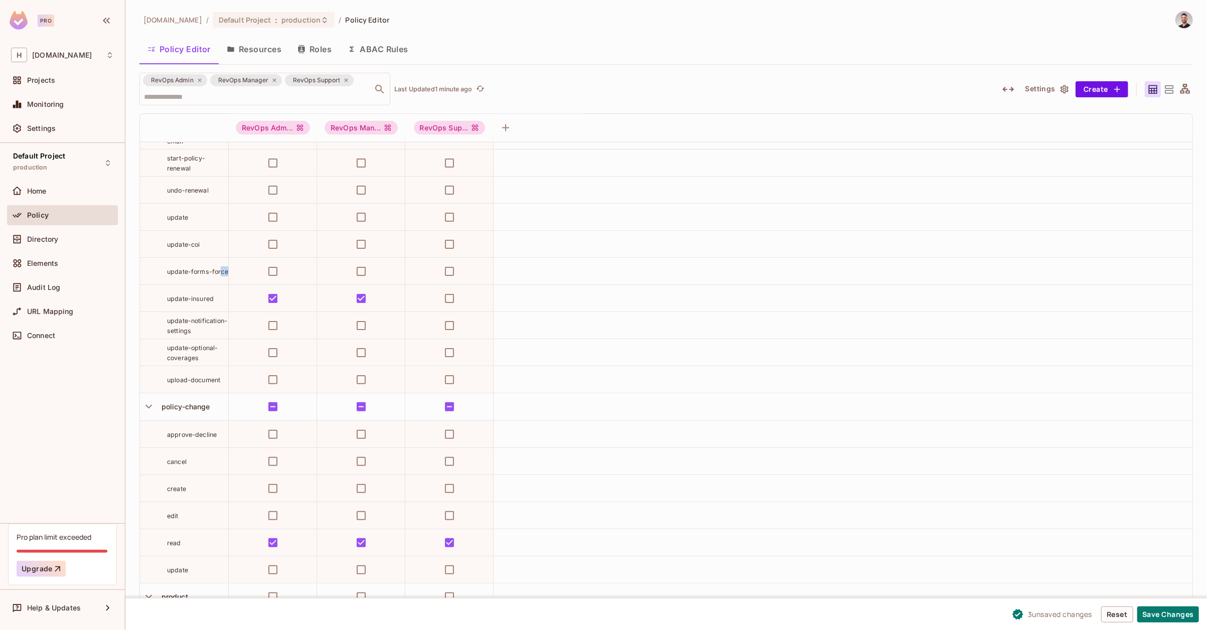
drag, startPoint x: 219, startPoint y: 273, endPoint x: 176, endPoint y: 277, distance: 43.8
click at [176, 277] on td "update-forms-force" at bounding box center [184, 271] width 89 height 27
drag, startPoint x: 215, startPoint y: 299, endPoint x: 169, endPoint y: 298, distance: 46.2
click at [169, 298] on div "update-insured" at bounding box center [197, 299] width 61 height 10
click at [1163, 613] on button "Save Changes" at bounding box center [1168, 615] width 62 height 16
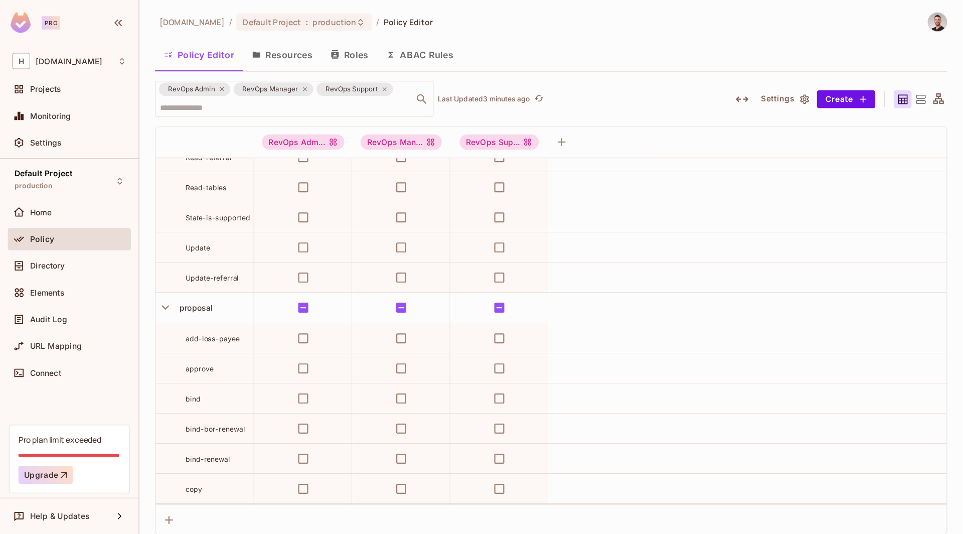
scroll to position [1891, 0]
click at [640, 42] on div "Policy Editor Resources Roles ABAC Rules" at bounding box center [495, 49] width 713 height 25
click at [626, 49] on div "Policy Editor Resources Roles ABAC Rules" at bounding box center [495, 49] width 713 height 25
click at [622, 47] on div "Policy Editor Resources Roles ABAC Rules" at bounding box center [495, 49] width 713 height 25
